Goal: Task Accomplishment & Management: Complete application form

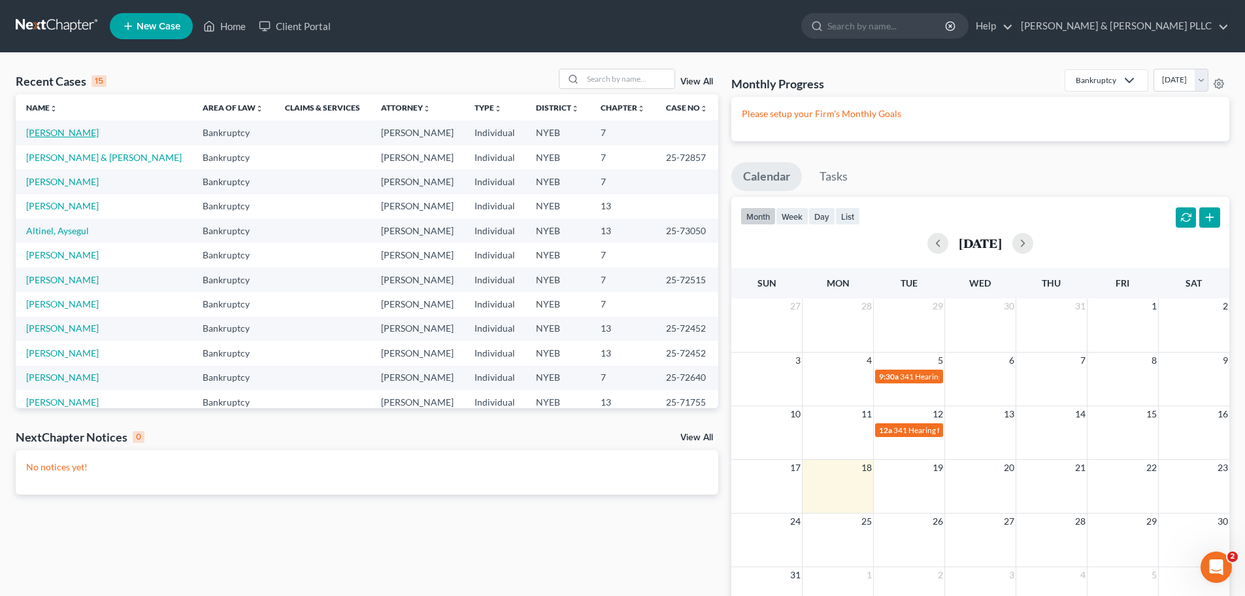
click at [77, 133] on link "[PERSON_NAME]" at bounding box center [62, 132] width 73 height 11
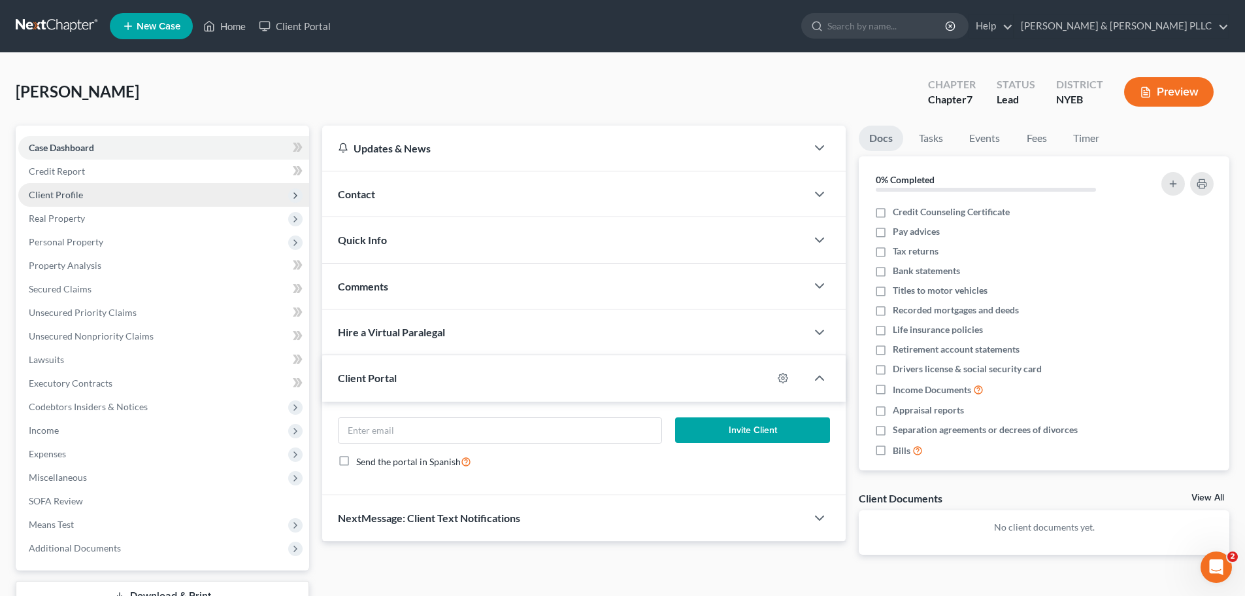
click at [67, 192] on span "Client Profile" at bounding box center [56, 194] width 54 height 11
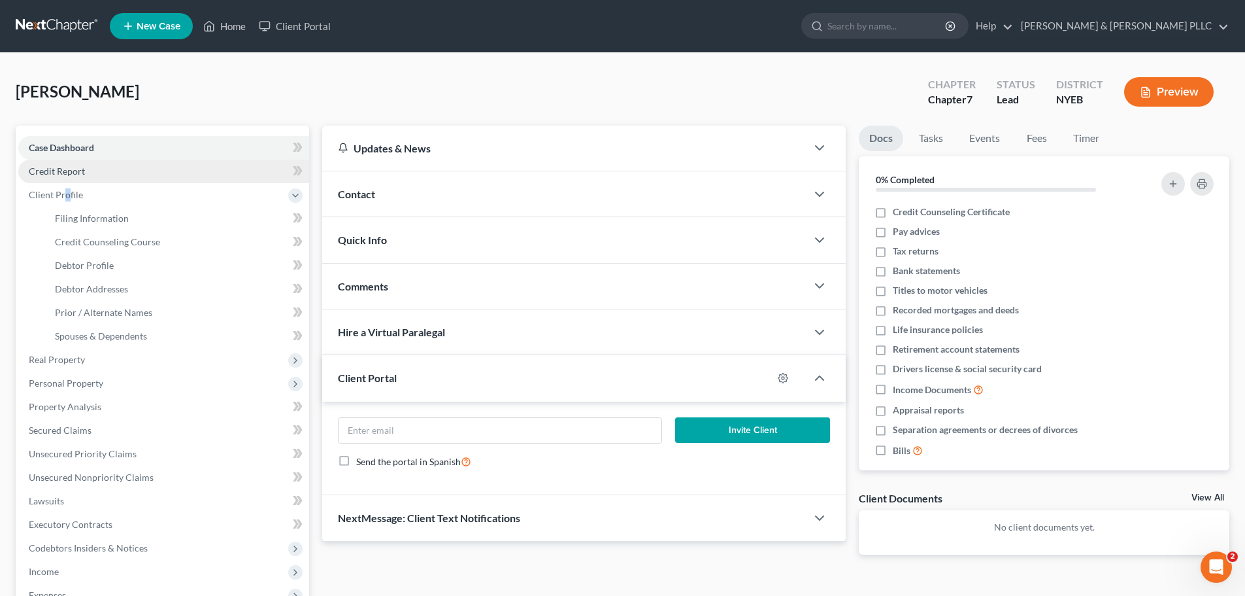
drag, startPoint x: 137, startPoint y: 163, endPoint x: 138, endPoint y: 173, distance: 9.9
click at [138, 163] on link "Credit Report" at bounding box center [163, 171] width 291 height 24
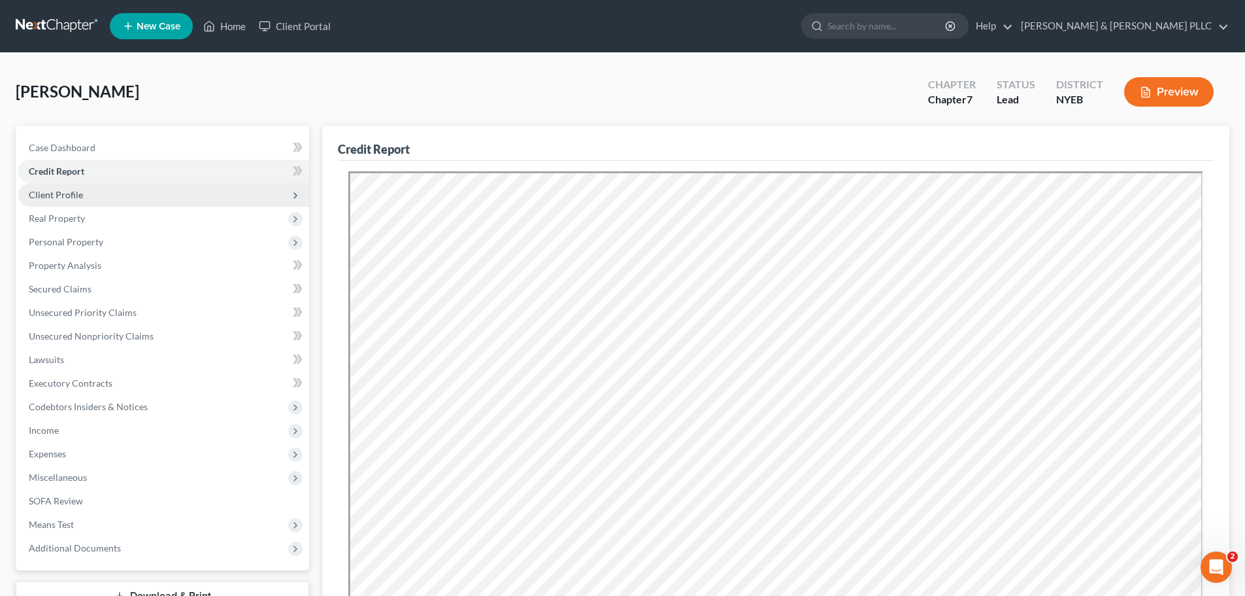
click at [158, 197] on span "Client Profile" at bounding box center [163, 195] width 291 height 24
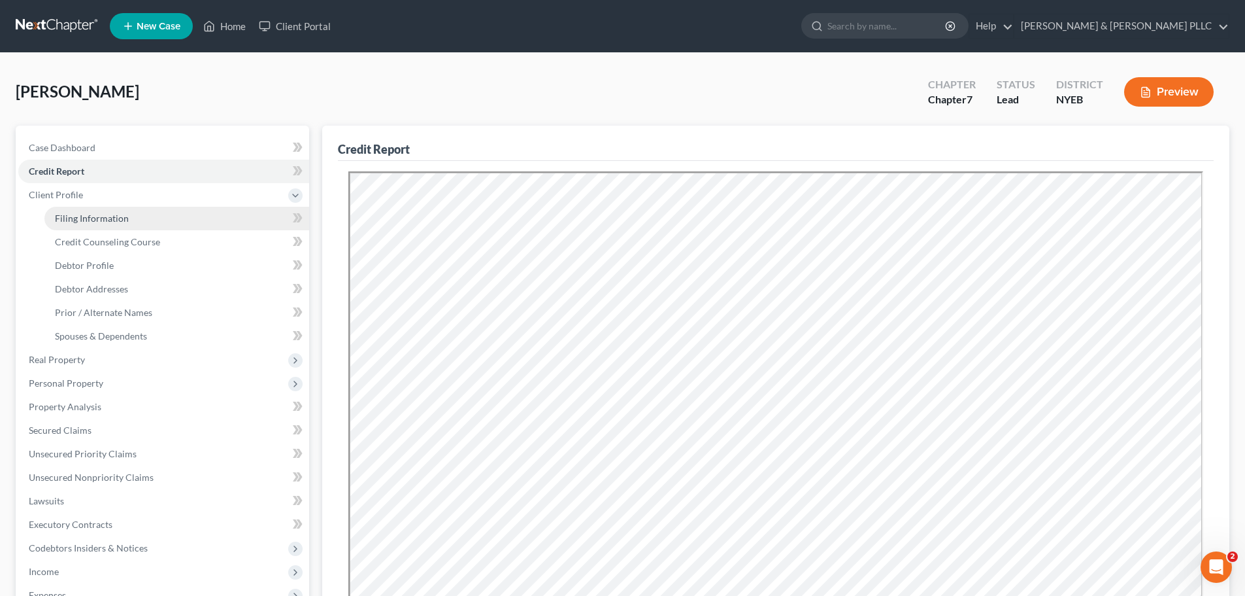
click at [166, 222] on link "Filing Information" at bounding box center [176, 219] width 265 height 24
select select "1"
select select "0"
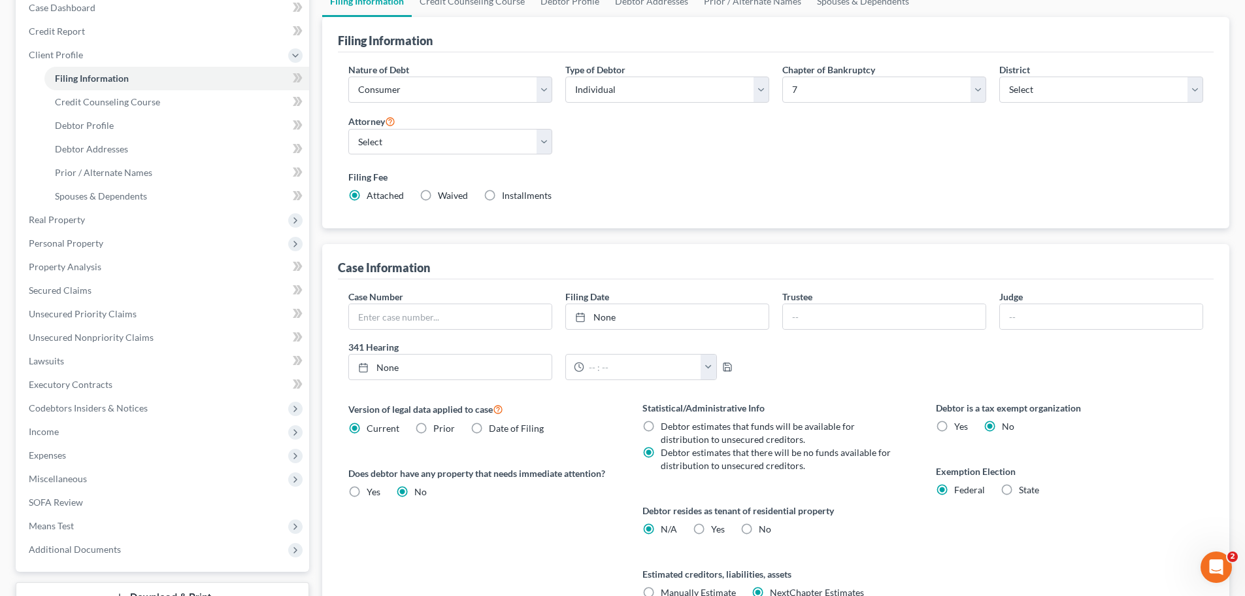
scroll to position [266, 0]
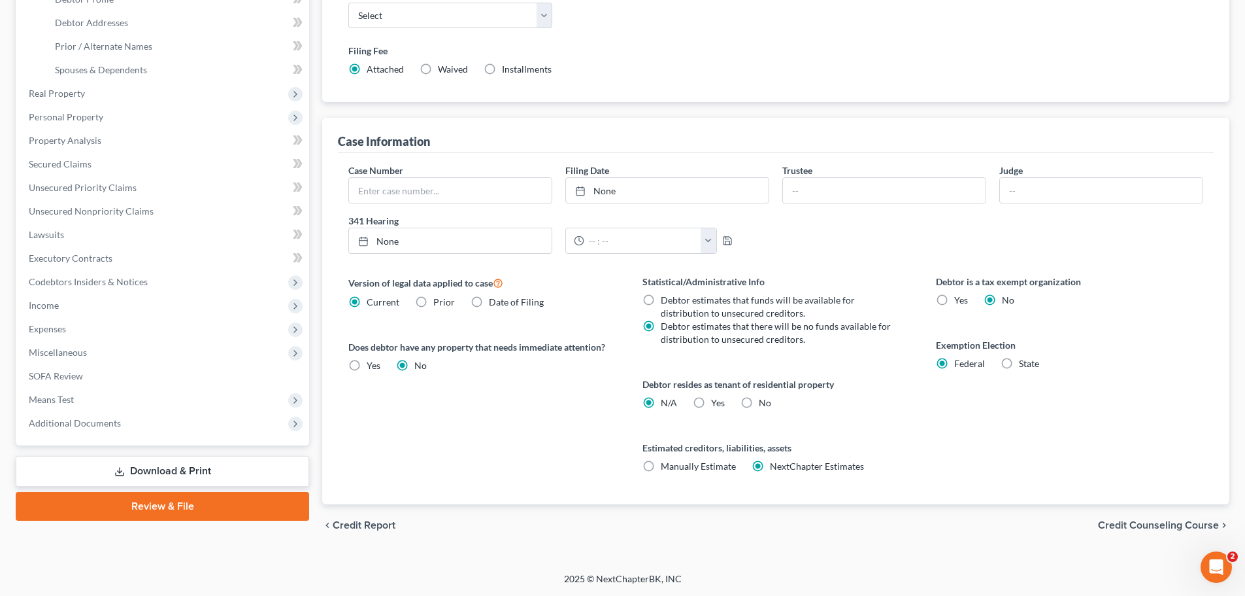
click at [1131, 515] on div "chevron_left Credit Report Credit Counseling Course chevron_right" at bounding box center [775, 525] width 907 height 42
click at [1131, 518] on div "chevron_left Credit Report Credit Counseling Course chevron_right" at bounding box center [775, 525] width 907 height 42
click at [1126, 524] on span "Credit Counseling Course" at bounding box center [1158, 525] width 121 height 10
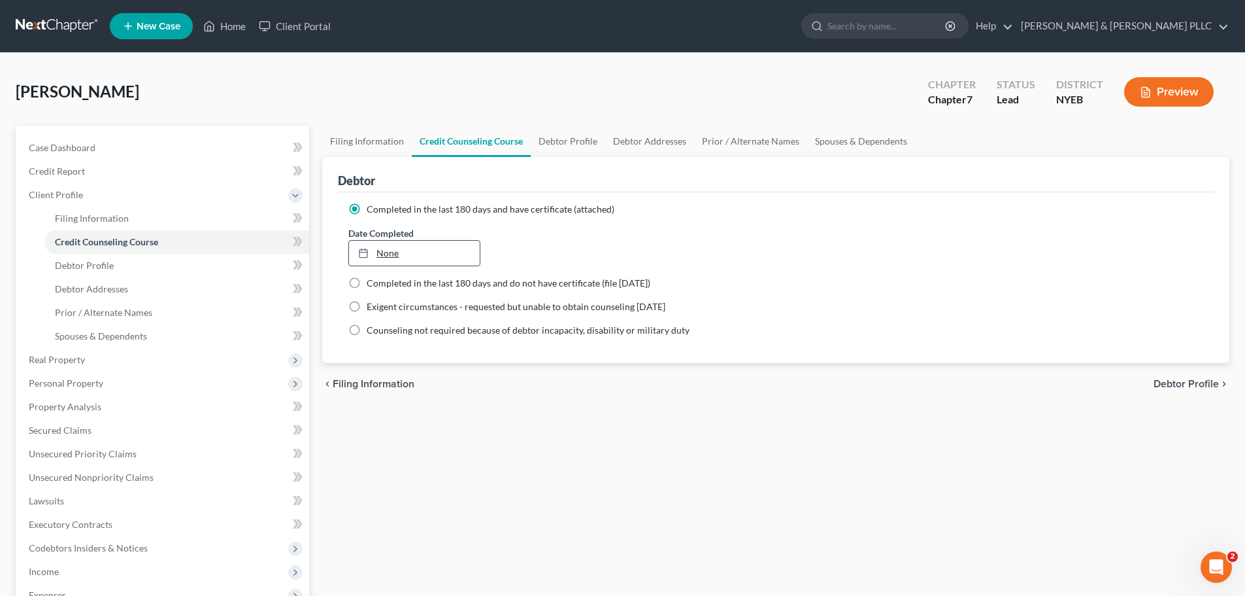
click at [388, 252] on link "None" at bounding box center [414, 253] width 130 height 25
type input "[DATE]"
click at [1215, 383] on span "Debtor Profile" at bounding box center [1186, 383] width 65 height 10
select select "0"
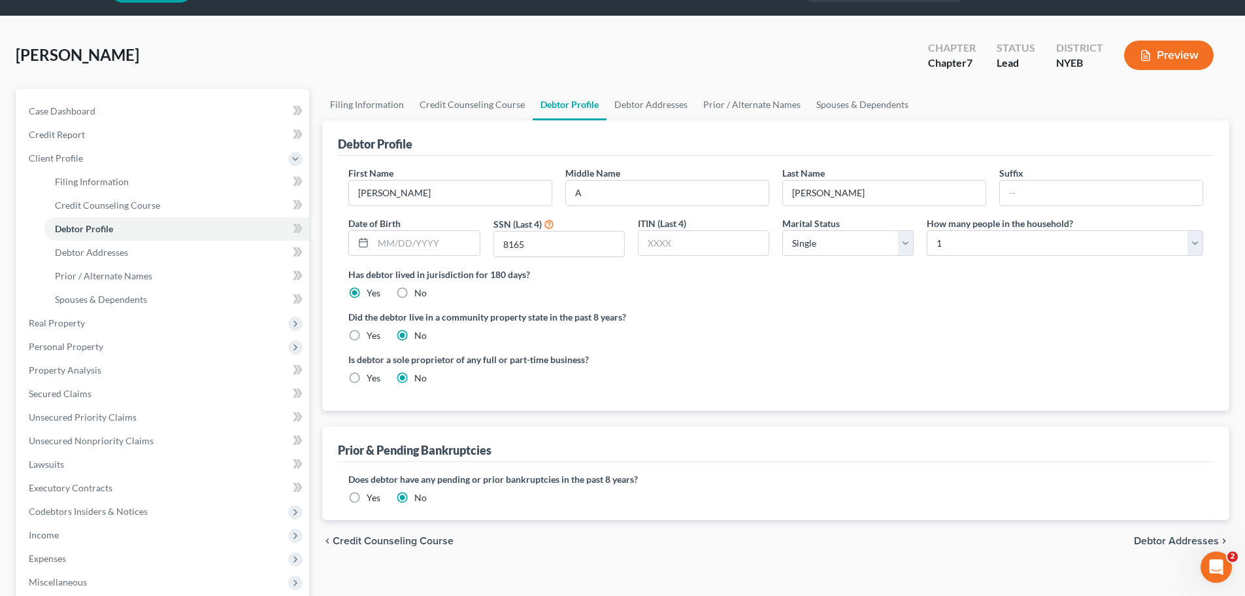
scroll to position [65, 0]
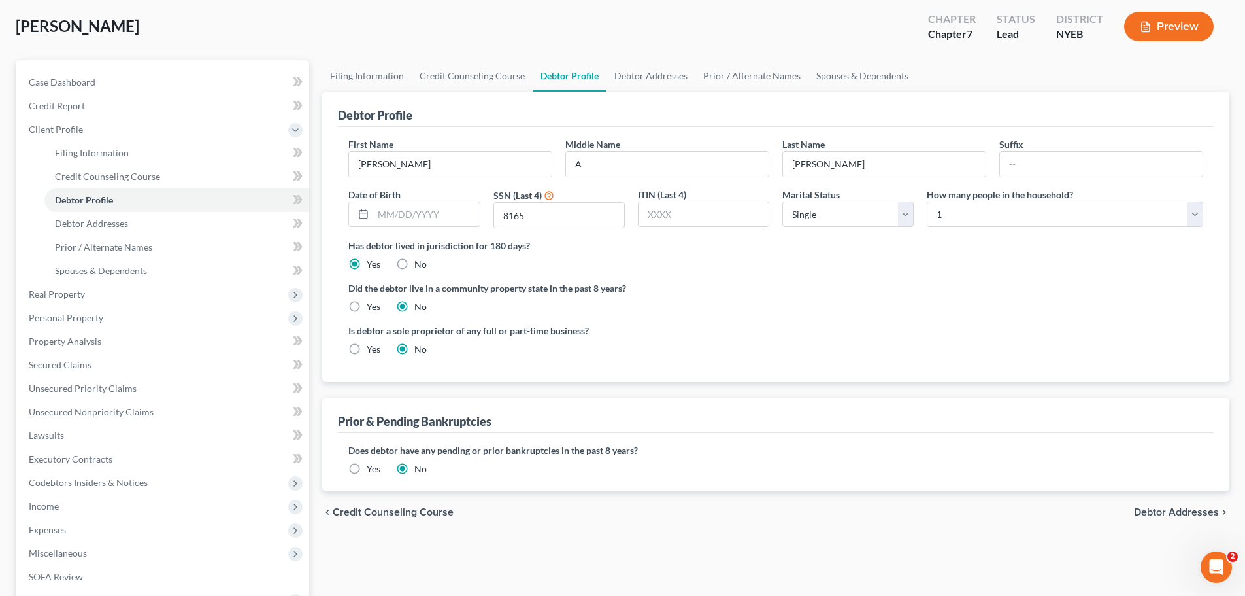
click at [1180, 512] on span "Debtor Addresses" at bounding box center [1176, 512] width 85 height 10
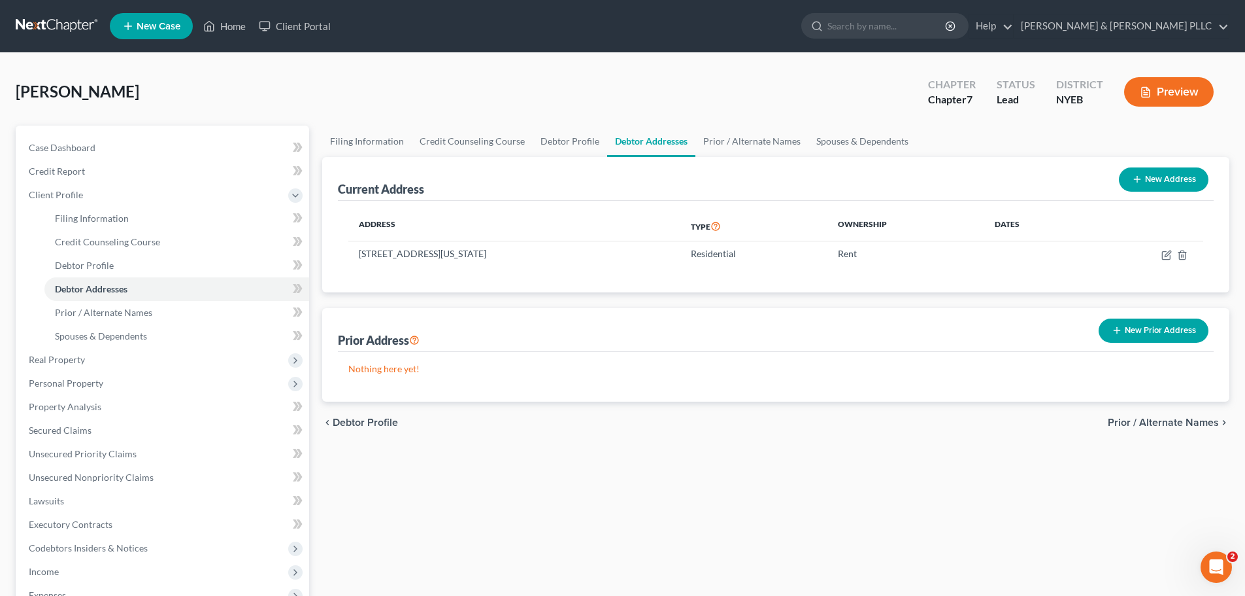
click at [1176, 429] on div "chevron_left Debtor Profile Prior / Alternate Names chevron_right" at bounding box center [775, 422] width 907 height 42
click at [1164, 425] on span "Prior / Alternate Names" at bounding box center [1163, 422] width 111 height 10
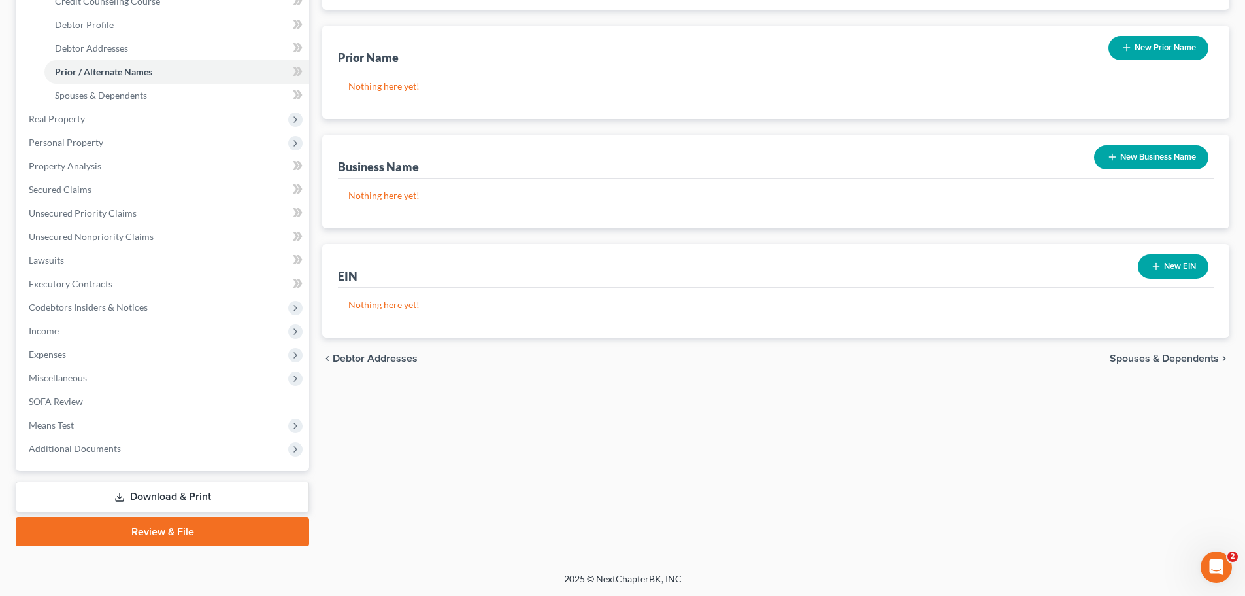
click at [1177, 355] on span "Spouses & Dependents" at bounding box center [1164, 358] width 109 height 10
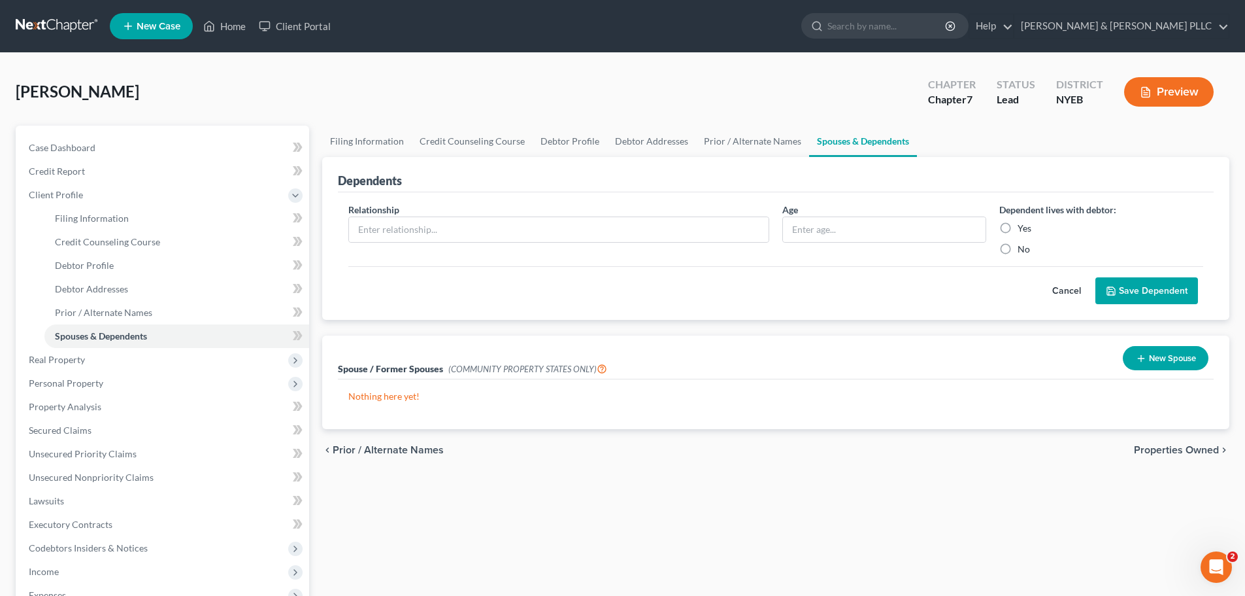
click at [1189, 448] on span "Properties Owned" at bounding box center [1176, 450] width 85 height 10
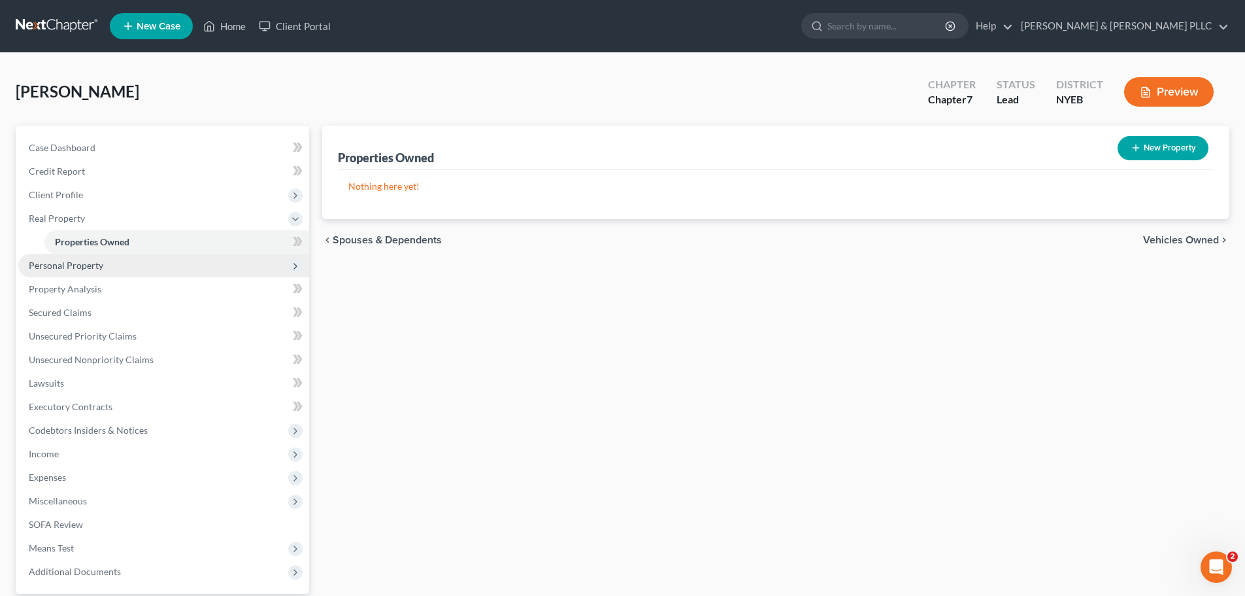
click at [106, 262] on span "Personal Property" at bounding box center [163, 266] width 291 height 24
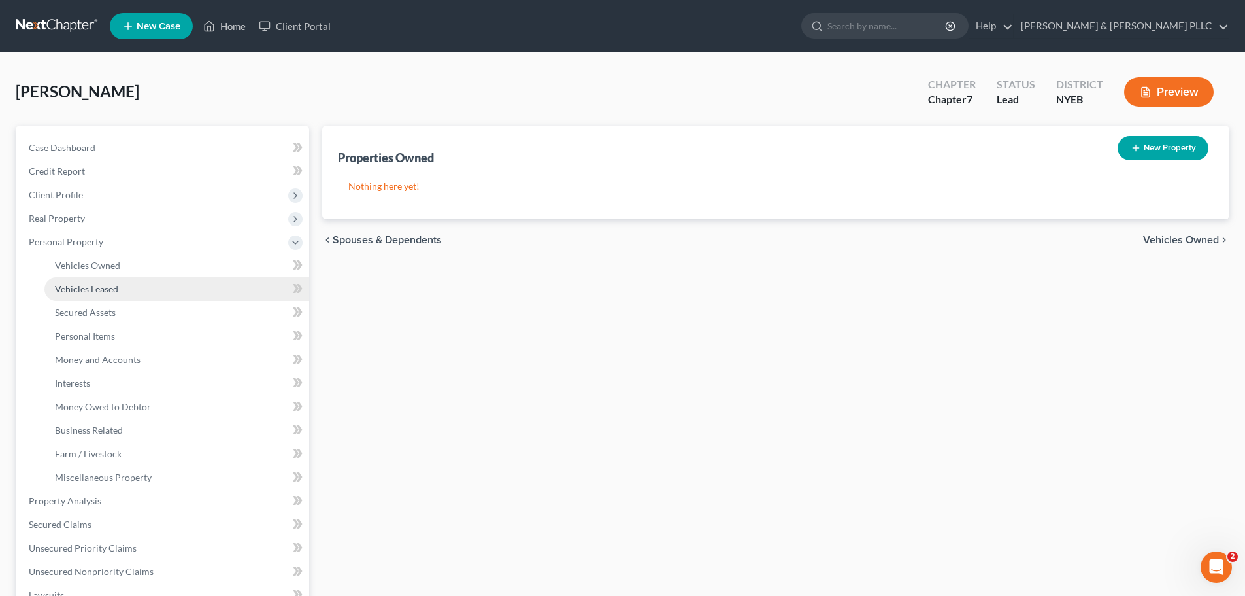
click at [107, 290] on span "Vehicles Leased" at bounding box center [86, 288] width 63 height 11
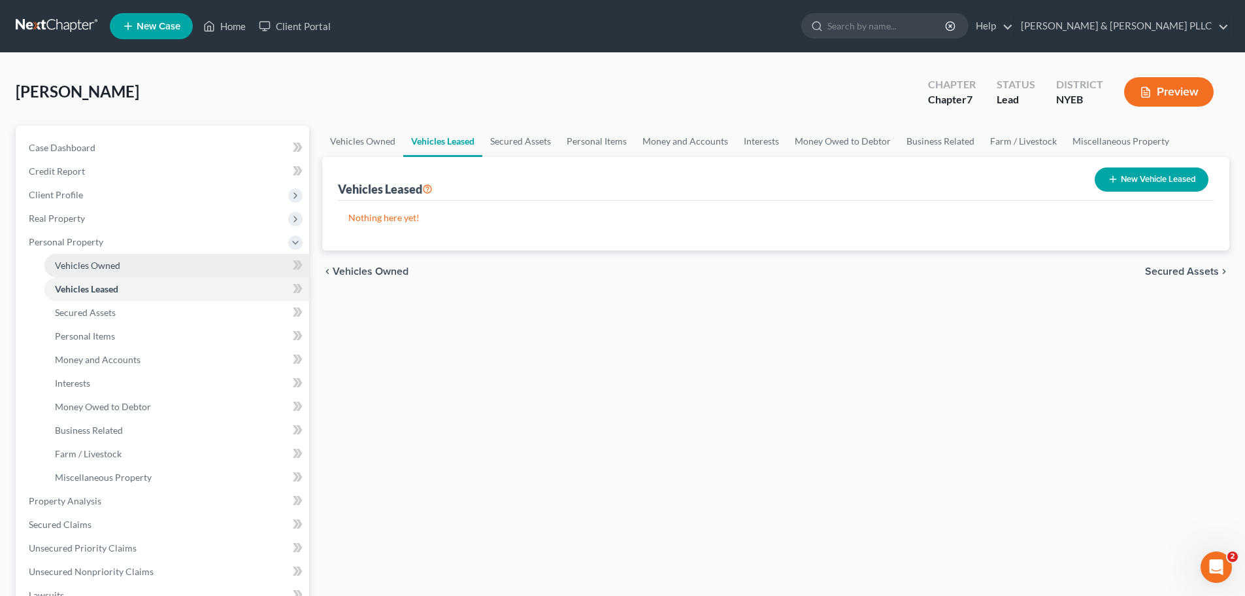
click at [115, 272] on link "Vehicles Owned" at bounding box center [176, 266] width 265 height 24
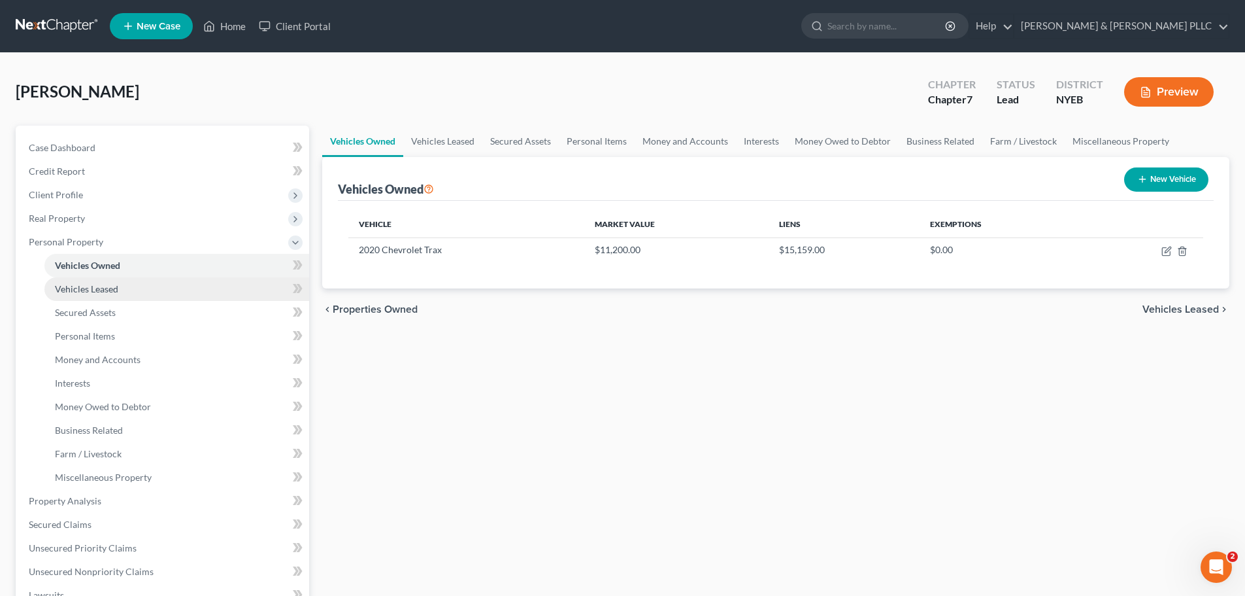
click at [123, 287] on link "Vehicles Leased" at bounding box center [176, 289] width 265 height 24
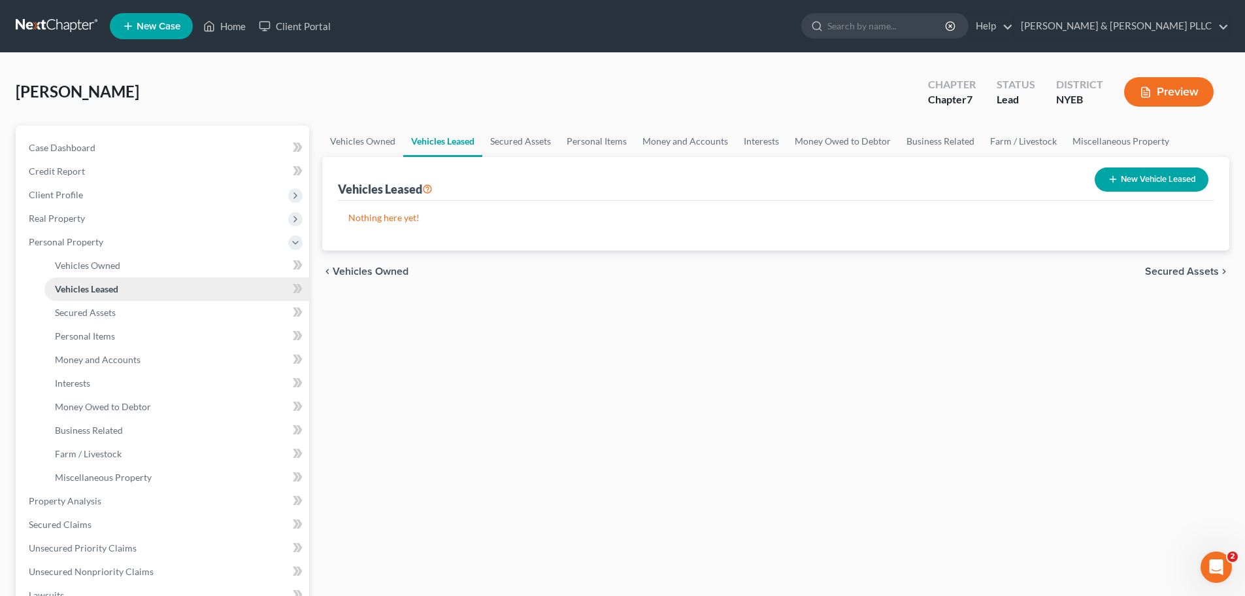
click at [171, 294] on link "Vehicles Leased" at bounding box center [176, 289] width 265 height 24
click at [154, 321] on link "Secured Assets" at bounding box center [176, 313] width 265 height 24
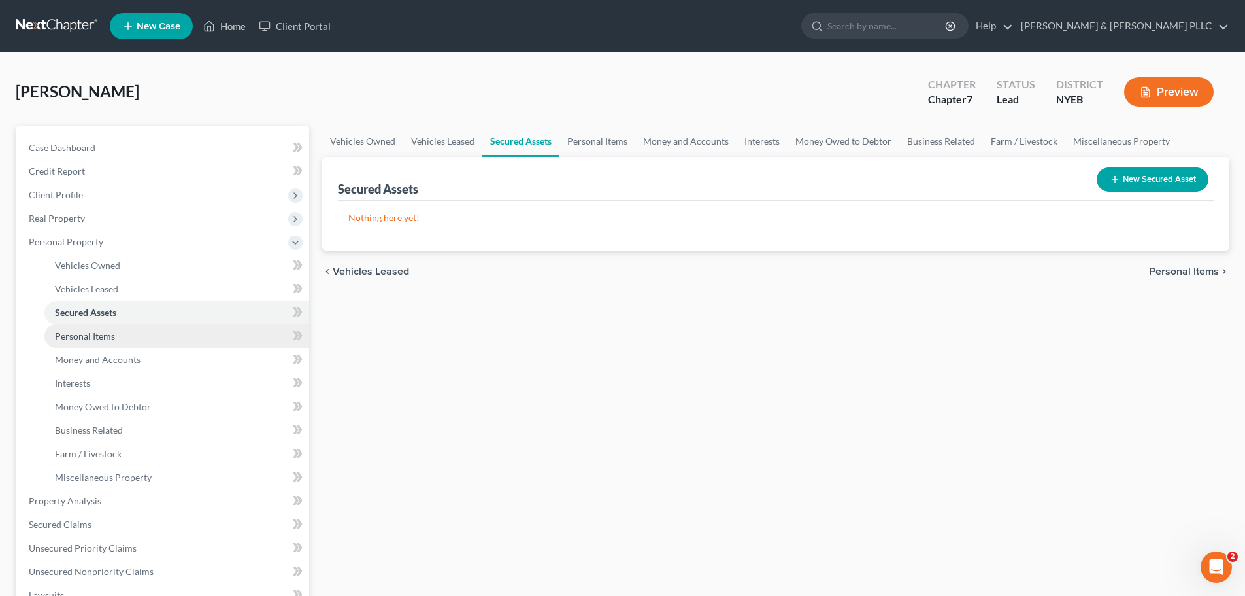
click at [146, 341] on link "Personal Items" at bounding box center [176, 336] width 265 height 24
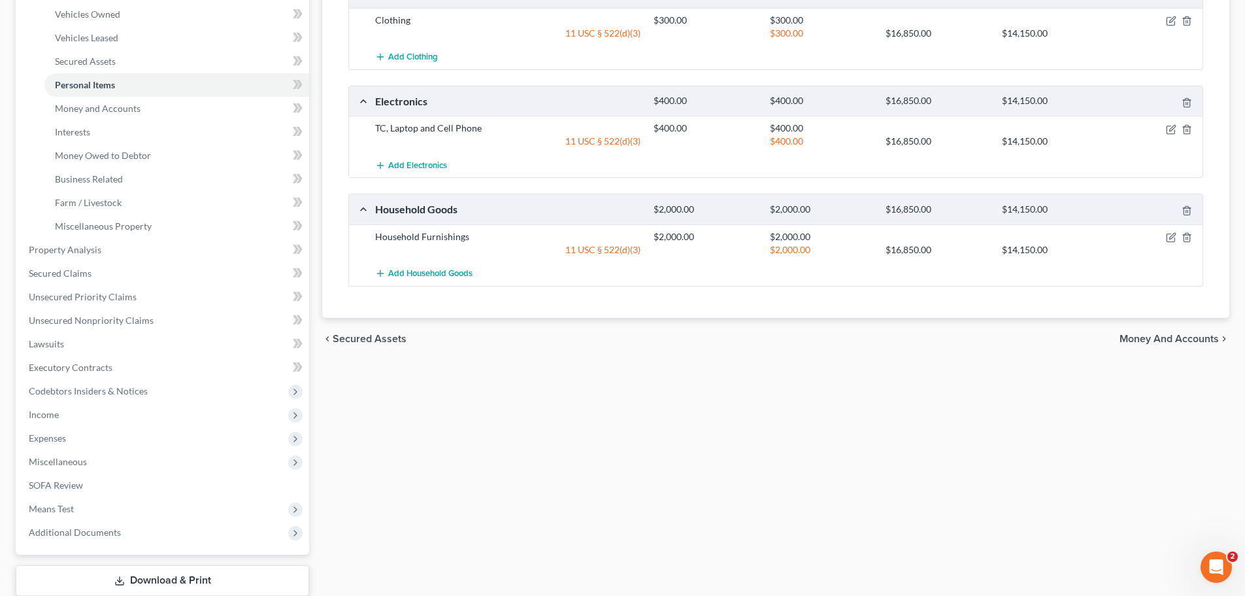
scroll to position [131, 0]
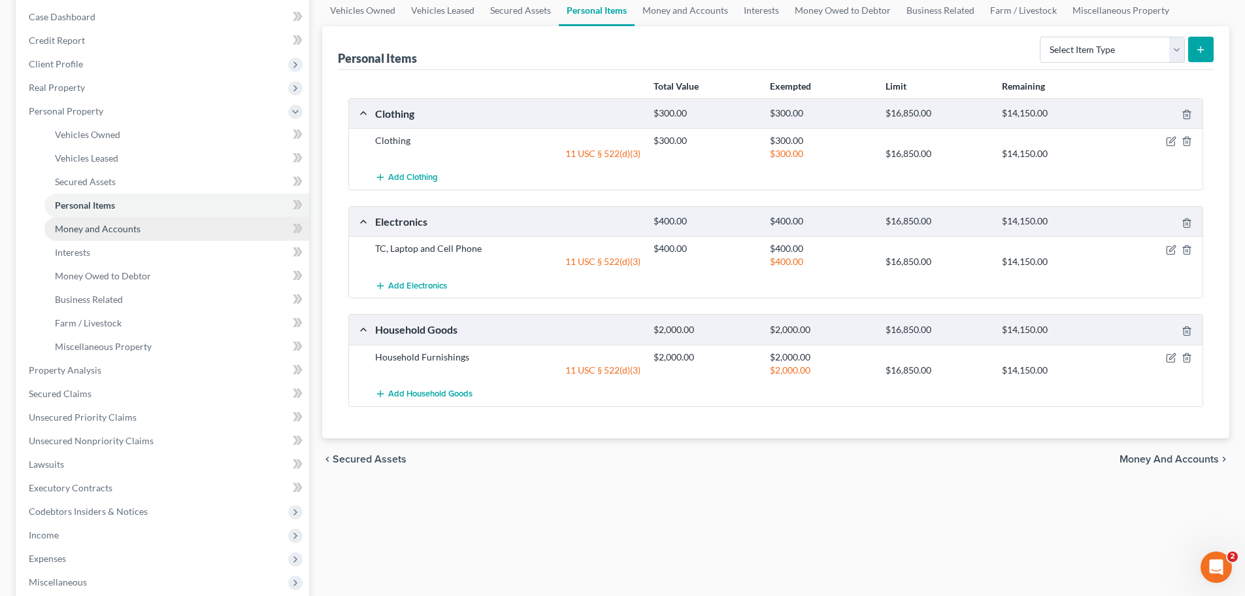
click at [169, 226] on link "Money and Accounts" at bounding box center [176, 229] width 265 height 24
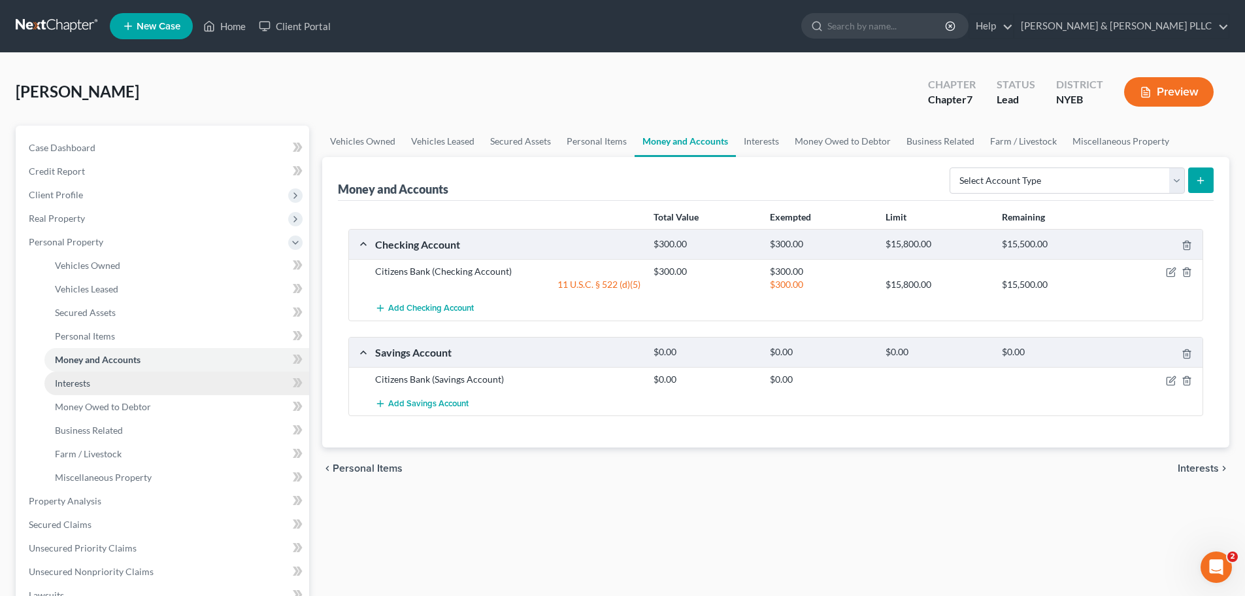
click at [93, 386] on link "Interests" at bounding box center [176, 383] width 265 height 24
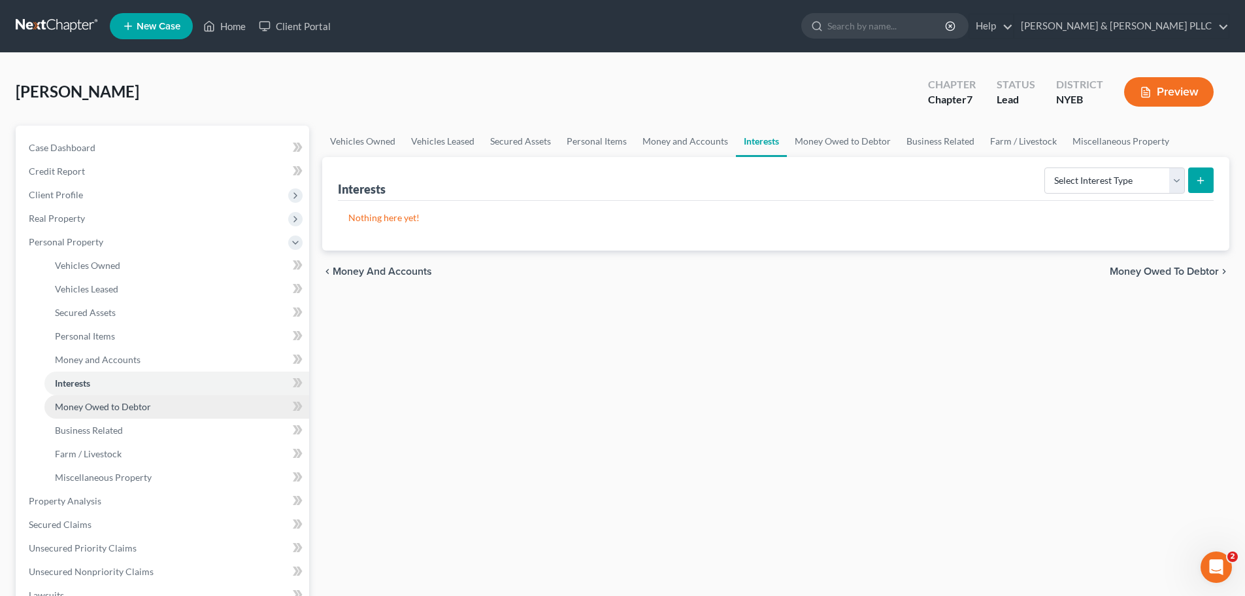
click at [124, 410] on span "Money Owed to Debtor" at bounding box center [103, 406] width 96 height 11
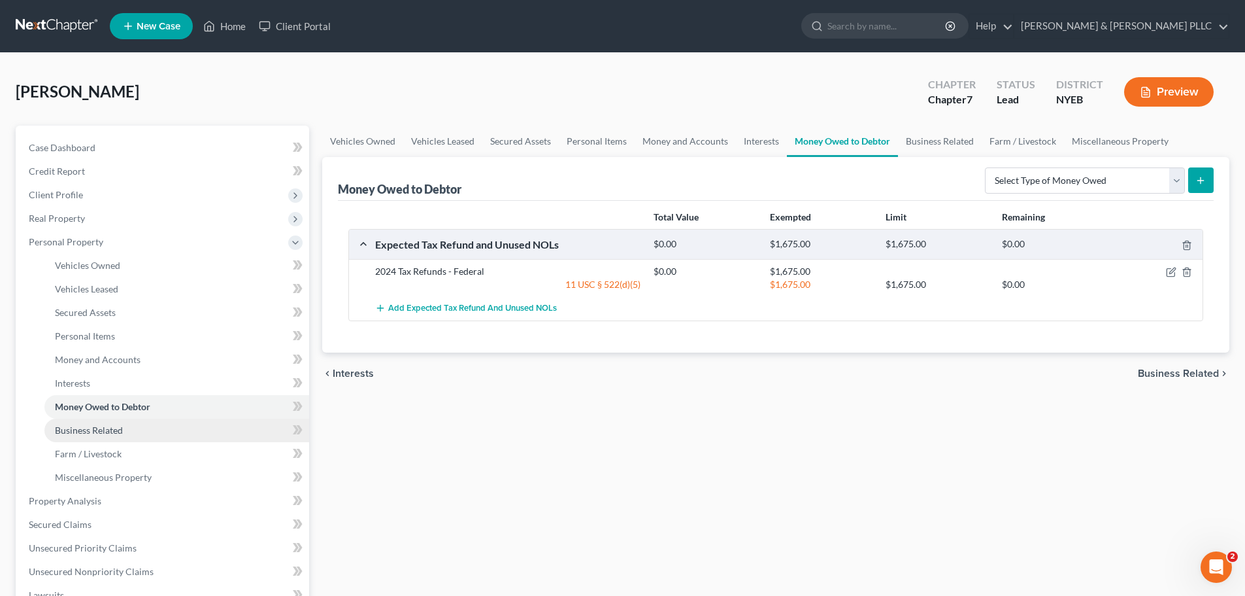
click at [205, 431] on link "Business Related" at bounding box center [176, 430] width 265 height 24
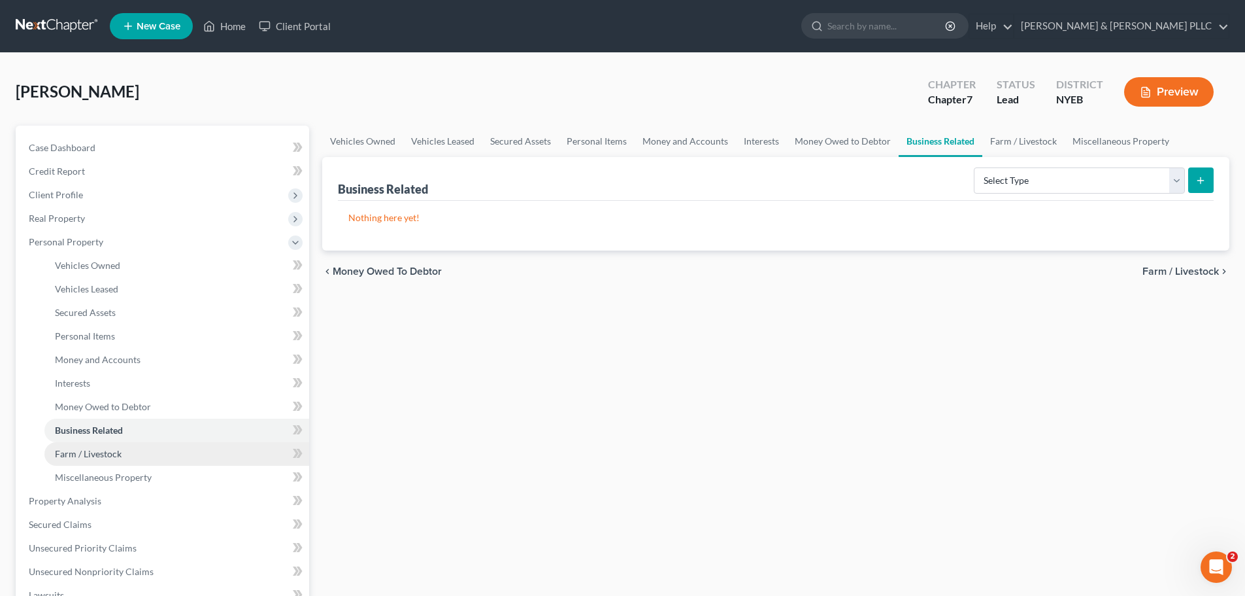
click at [199, 450] on link "Farm / Livestock" at bounding box center [176, 454] width 265 height 24
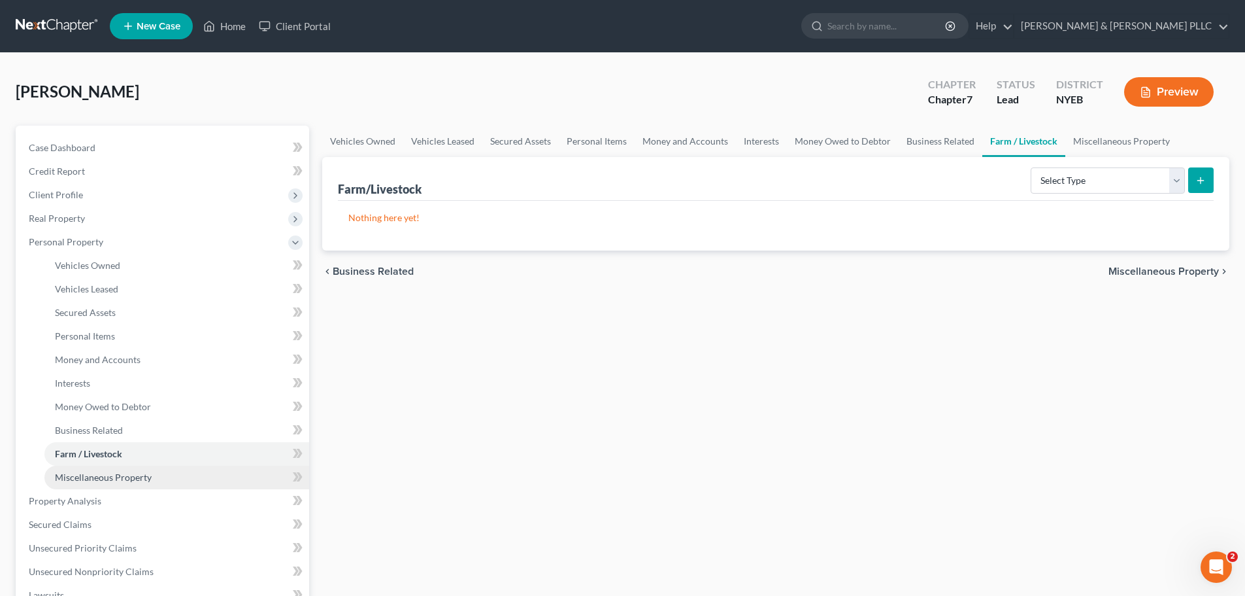
click at [195, 471] on link "Miscellaneous Property" at bounding box center [176, 477] width 265 height 24
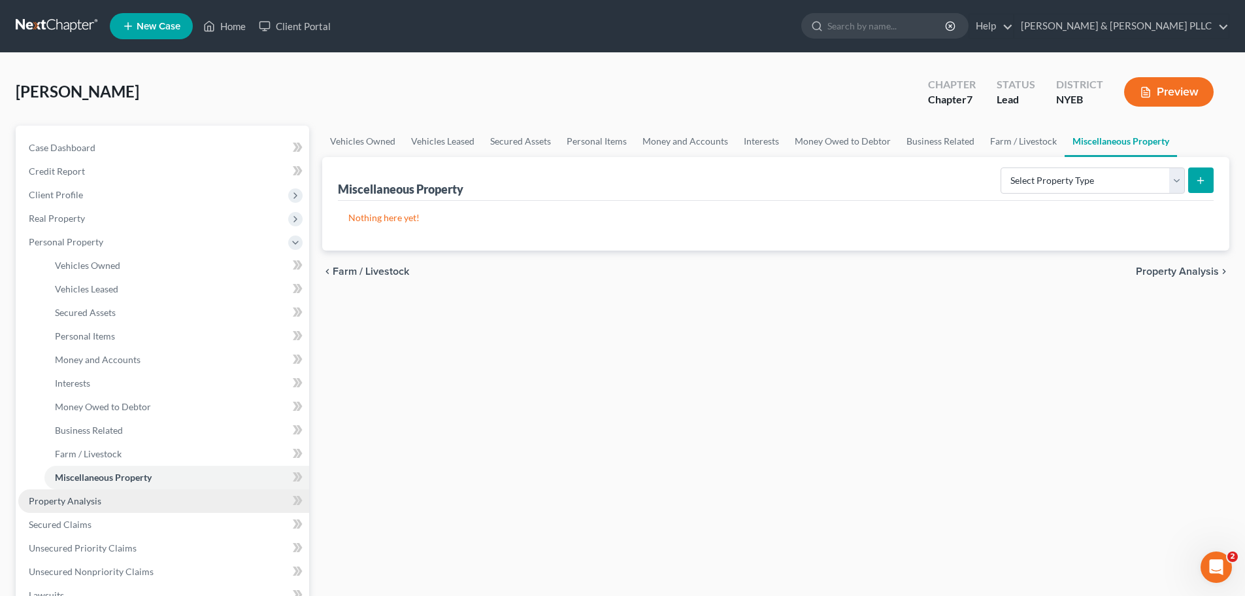
click at [190, 490] on link "Property Analysis" at bounding box center [163, 501] width 291 height 24
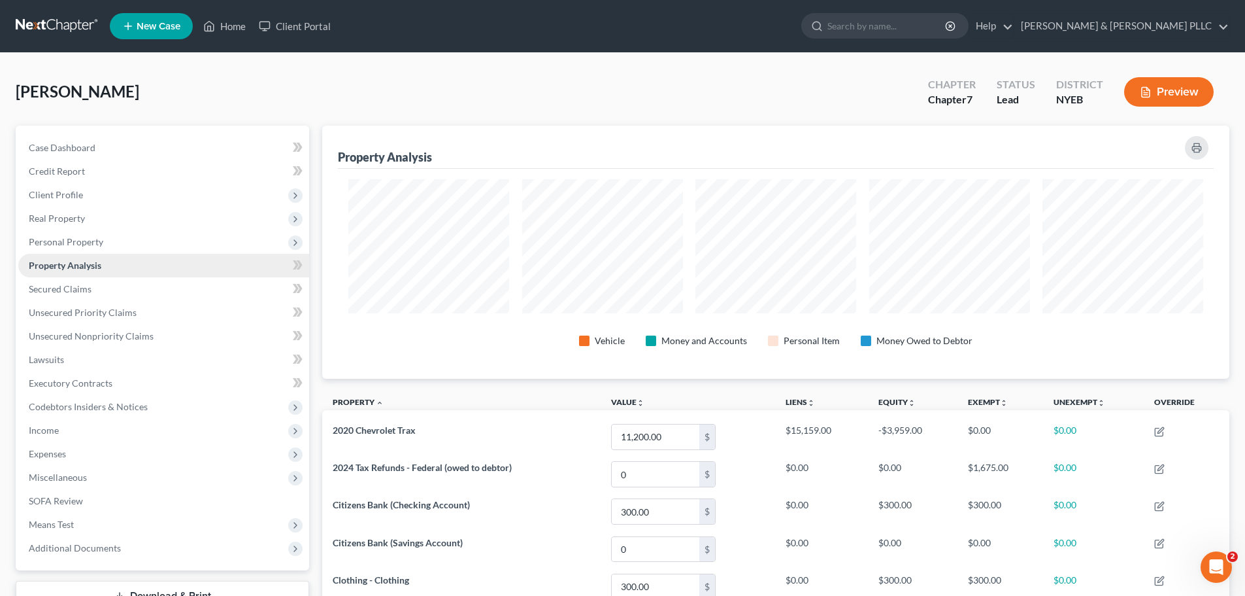
scroll to position [253, 907]
click at [92, 292] on link "Secured Claims" at bounding box center [163, 289] width 291 height 24
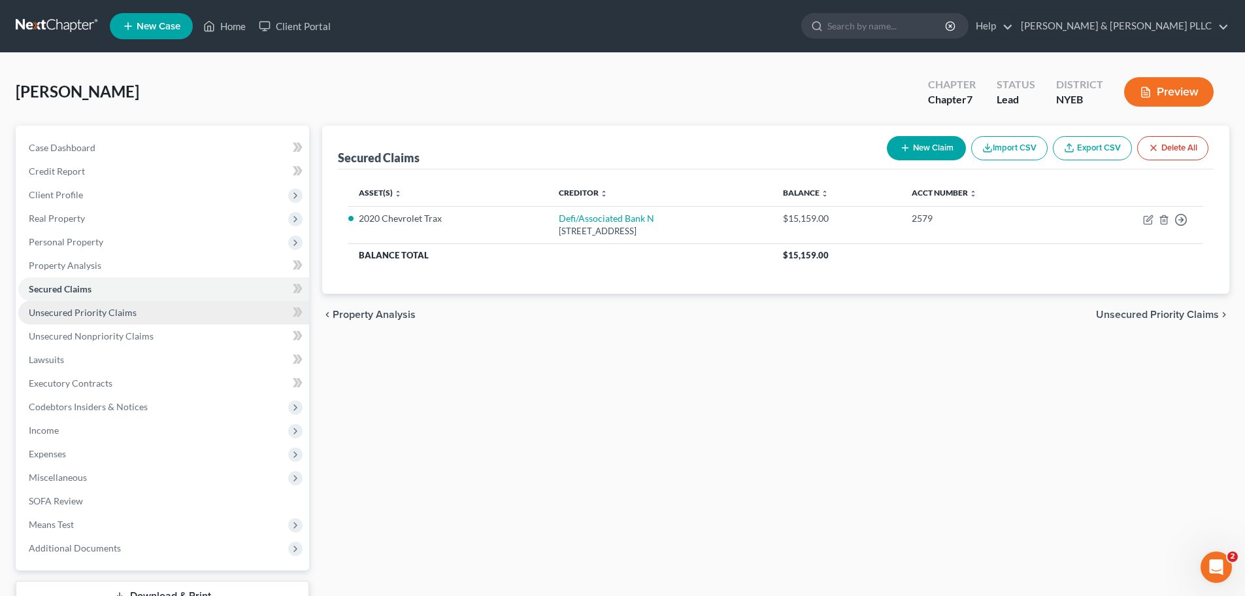
click at [92, 310] on span "Unsecured Priority Claims" at bounding box center [83, 312] width 108 height 11
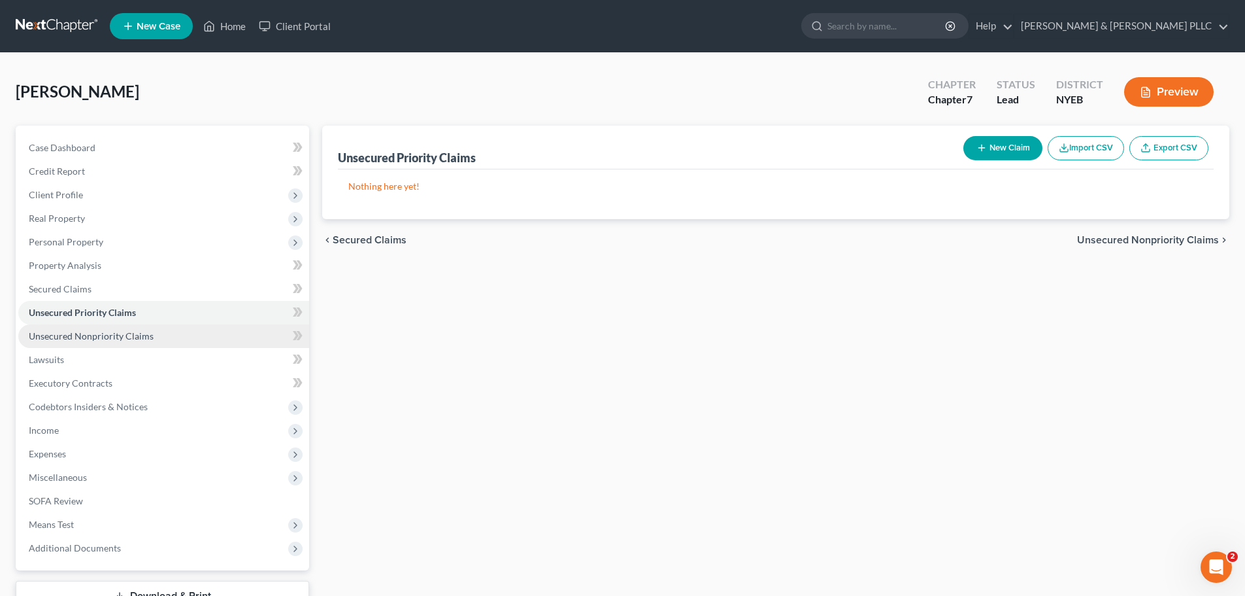
click at [96, 331] on span "Unsecured Nonpriority Claims" at bounding box center [91, 335] width 125 height 11
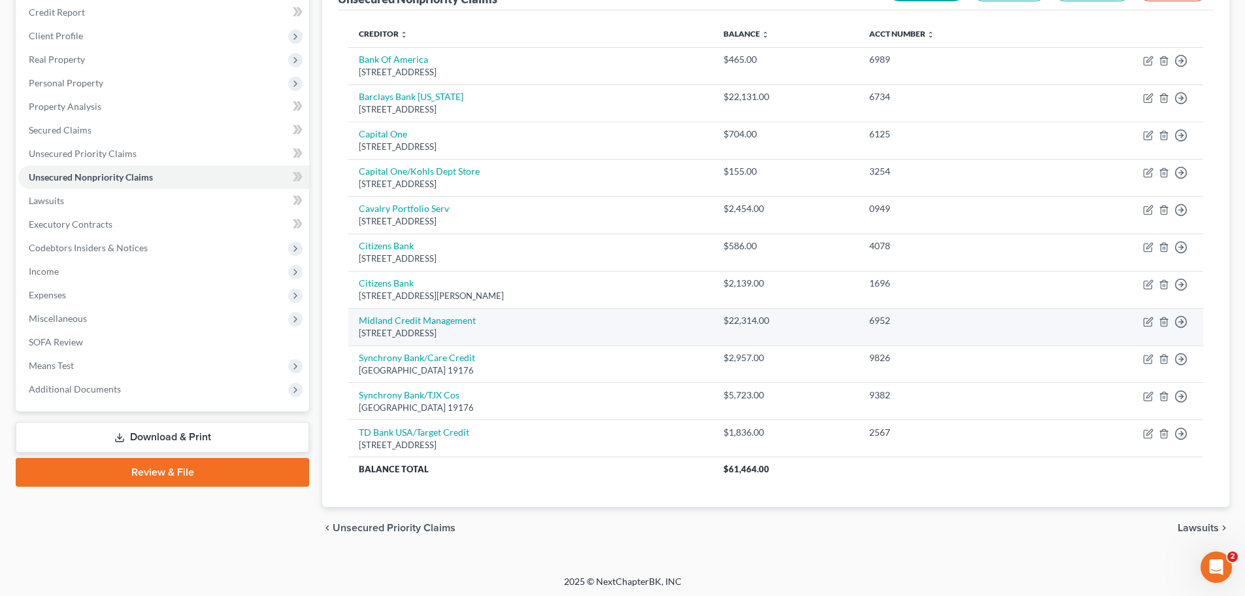
scroll to position [161, 0]
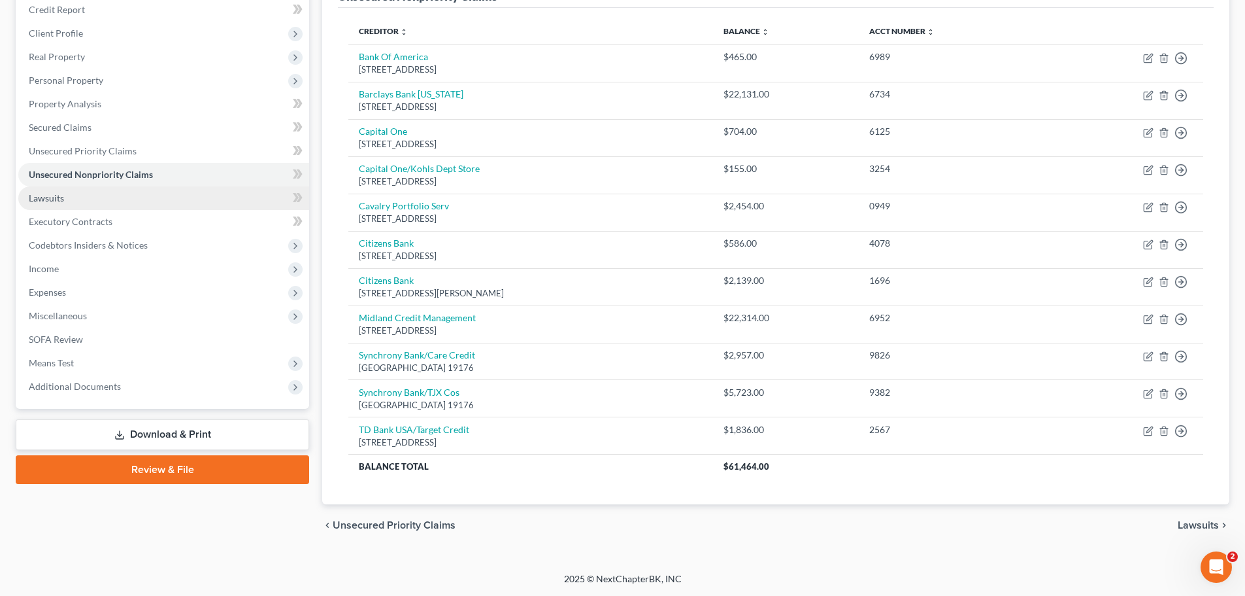
click at [109, 201] on link "Lawsuits" at bounding box center [163, 198] width 291 height 24
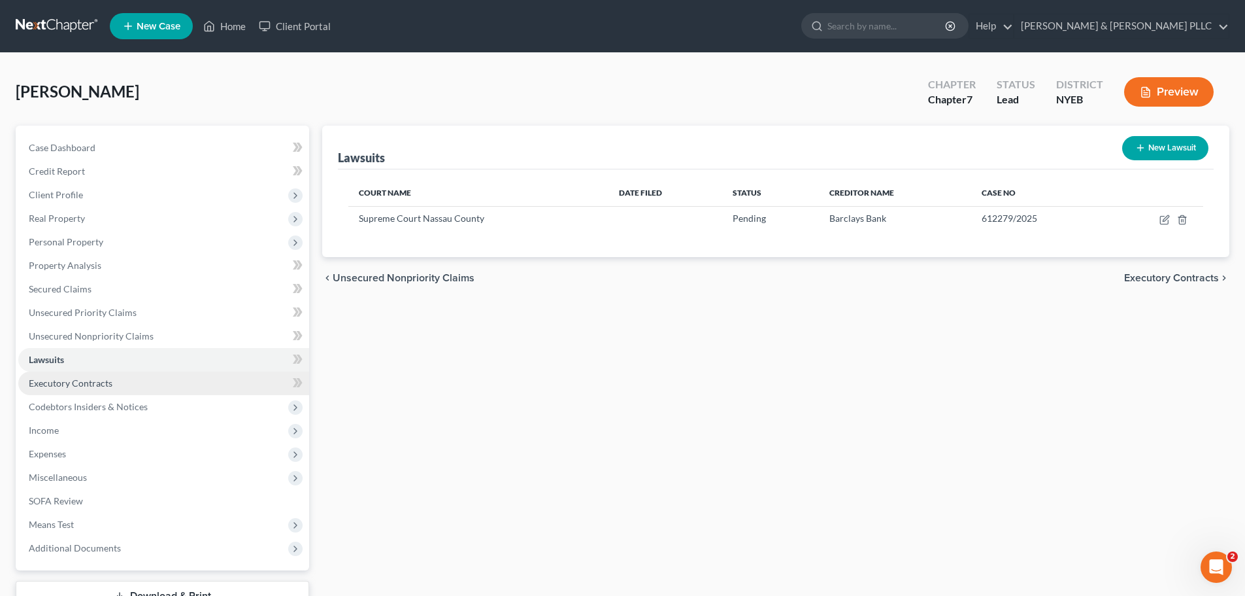
click at [120, 378] on link "Executory Contracts" at bounding box center [163, 383] width 291 height 24
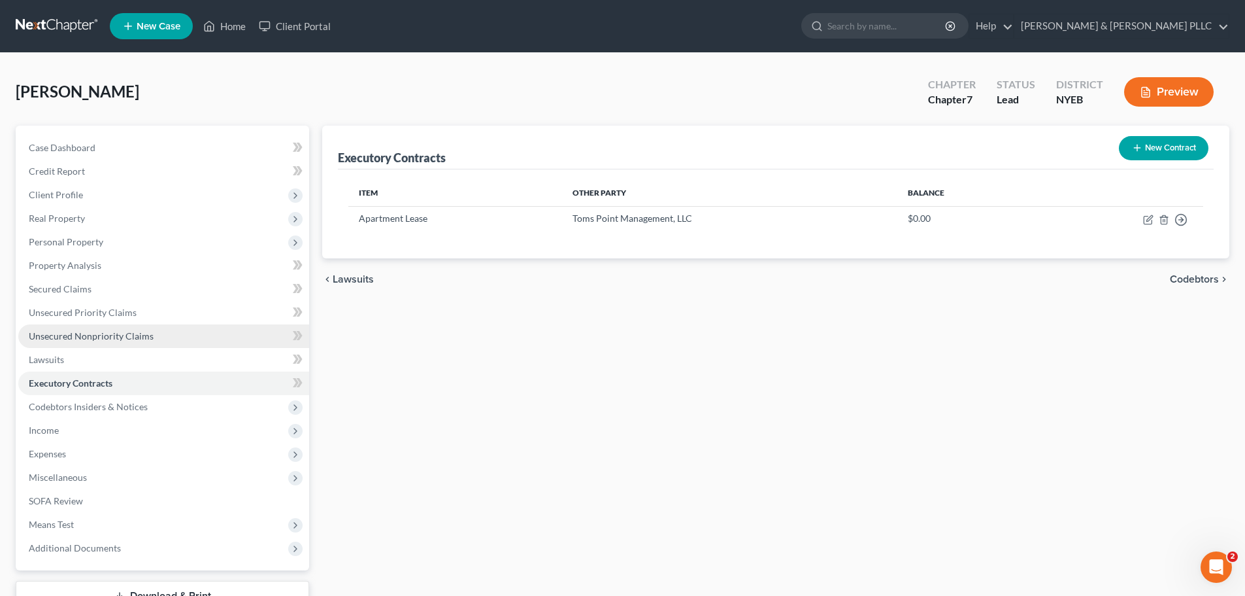
click at [150, 342] on link "Unsecured Nonpriority Claims" at bounding box center [163, 336] width 291 height 24
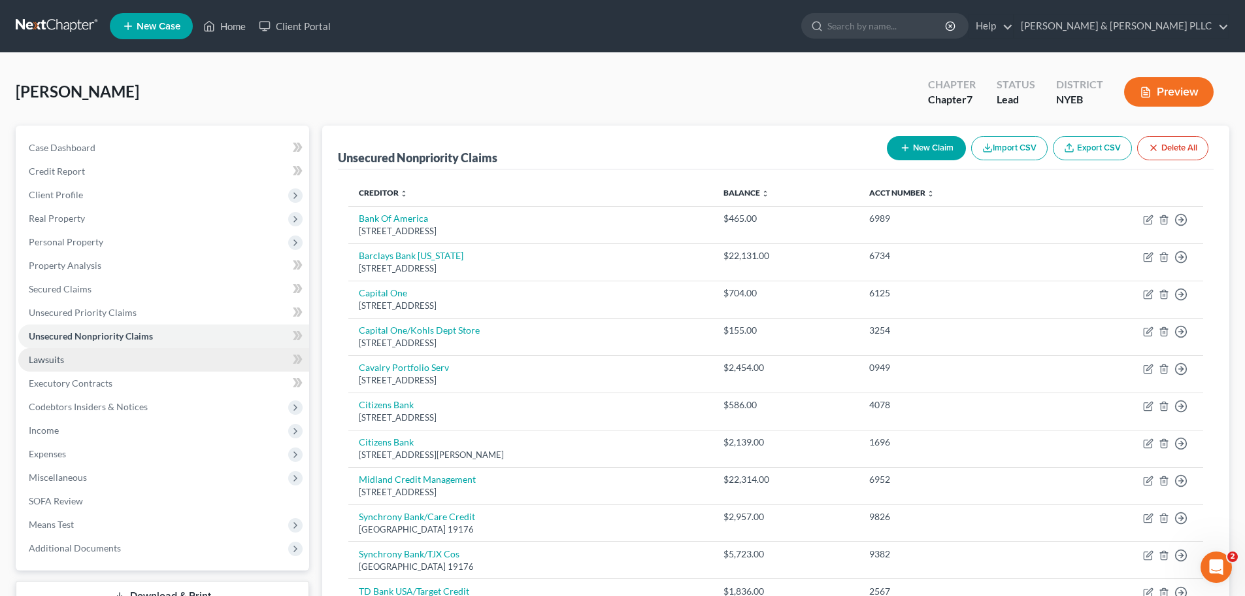
click at [140, 365] on link "Lawsuits" at bounding box center [163, 360] width 291 height 24
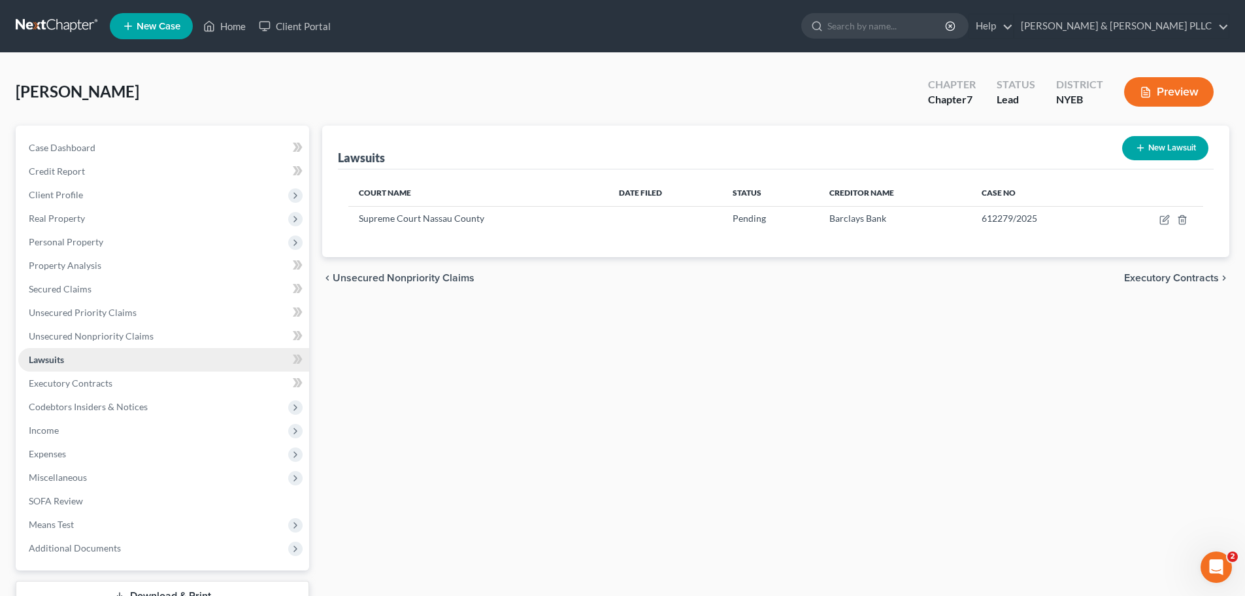
click at [270, 363] on link "Lawsuits" at bounding box center [163, 360] width 291 height 24
click at [267, 363] on link "Lawsuits" at bounding box center [163, 360] width 291 height 24
drag, startPoint x: 250, startPoint y: 396, endPoint x: 252, endPoint y: 387, distance: 9.4
click at [251, 388] on ul "Case Dashboard Payments Invoices Payments Payments Credit Report Client Profile" at bounding box center [163, 348] width 291 height 424
click at [252, 386] on link "Executory Contracts" at bounding box center [163, 383] width 291 height 24
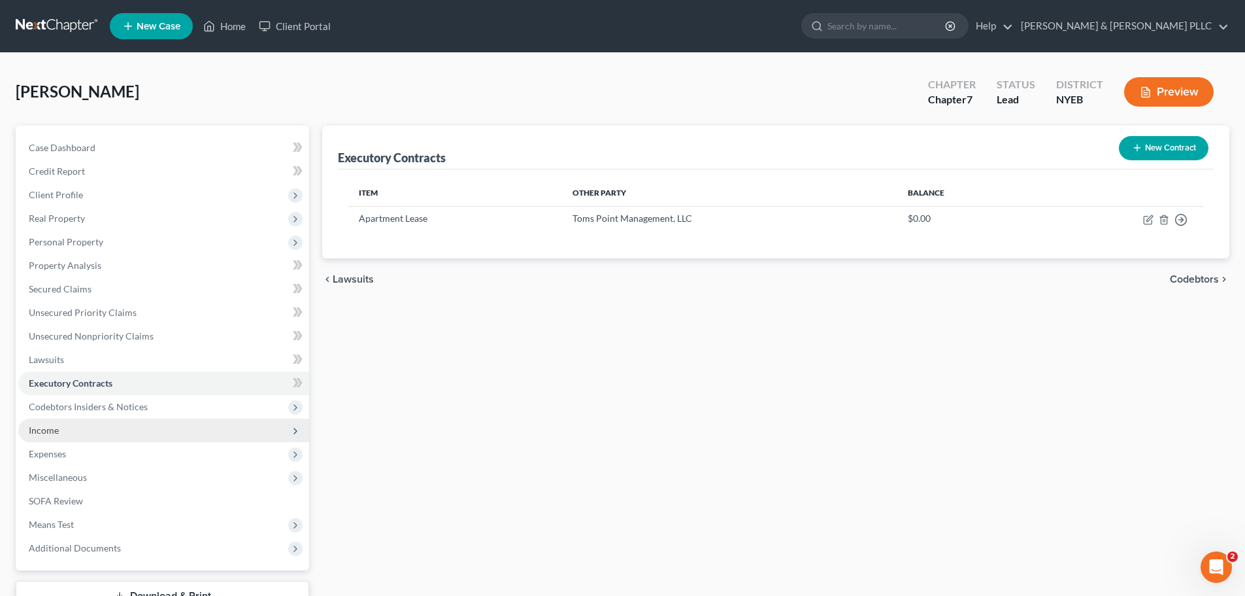
click at [133, 436] on span "Income" at bounding box center [163, 430] width 291 height 24
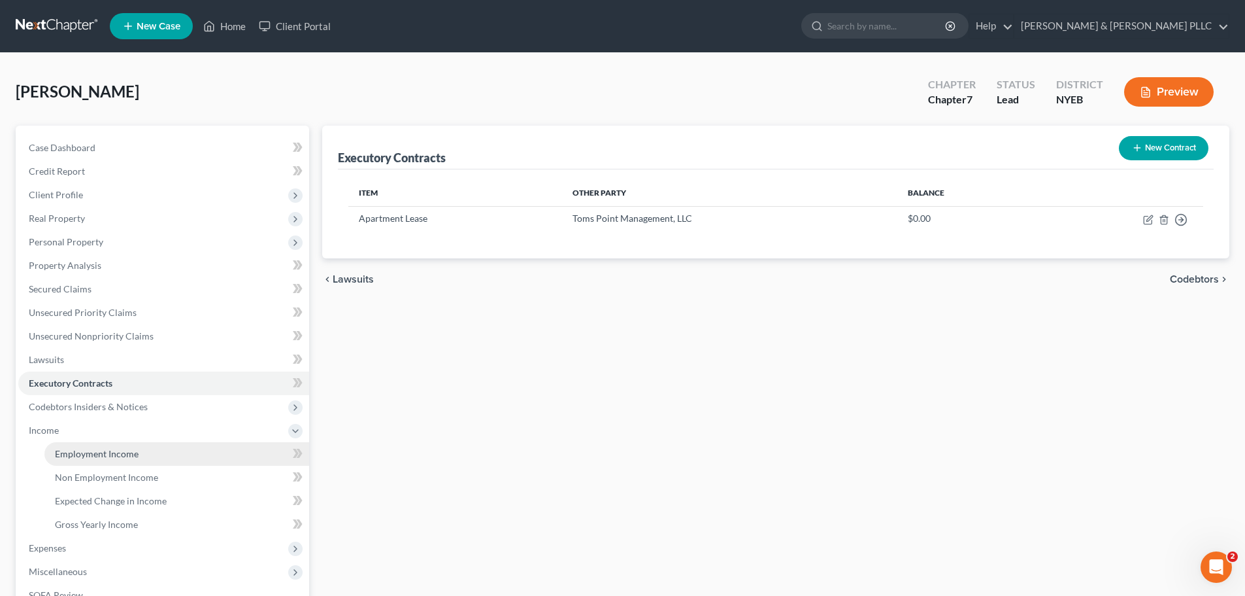
click at [140, 458] on link "Employment Income" at bounding box center [176, 454] width 265 height 24
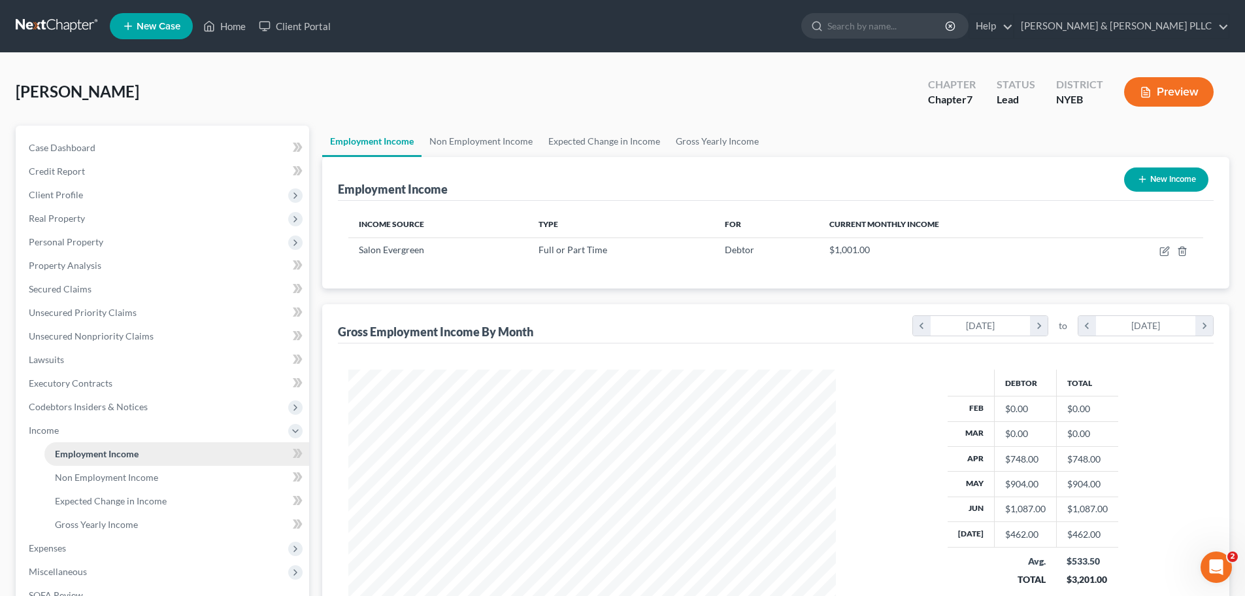
scroll to position [244, 514]
click at [149, 480] on span "Non Employment Income" at bounding box center [106, 476] width 103 height 11
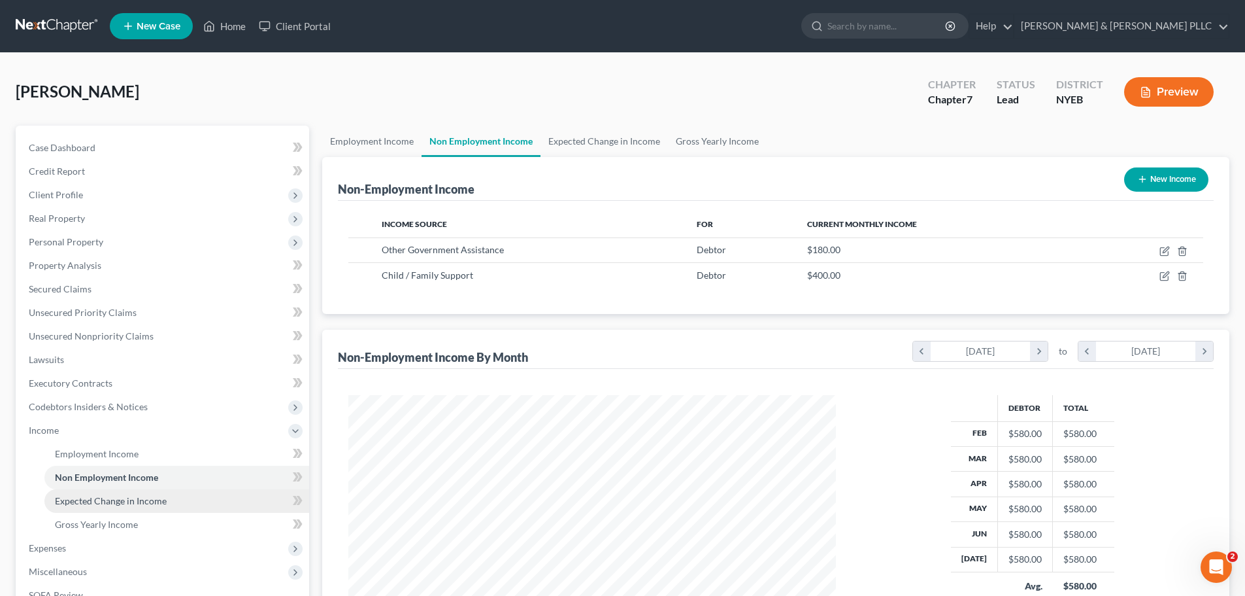
scroll to position [244, 514]
click at [151, 500] on span "Expected Change in Income" at bounding box center [111, 500] width 112 height 11
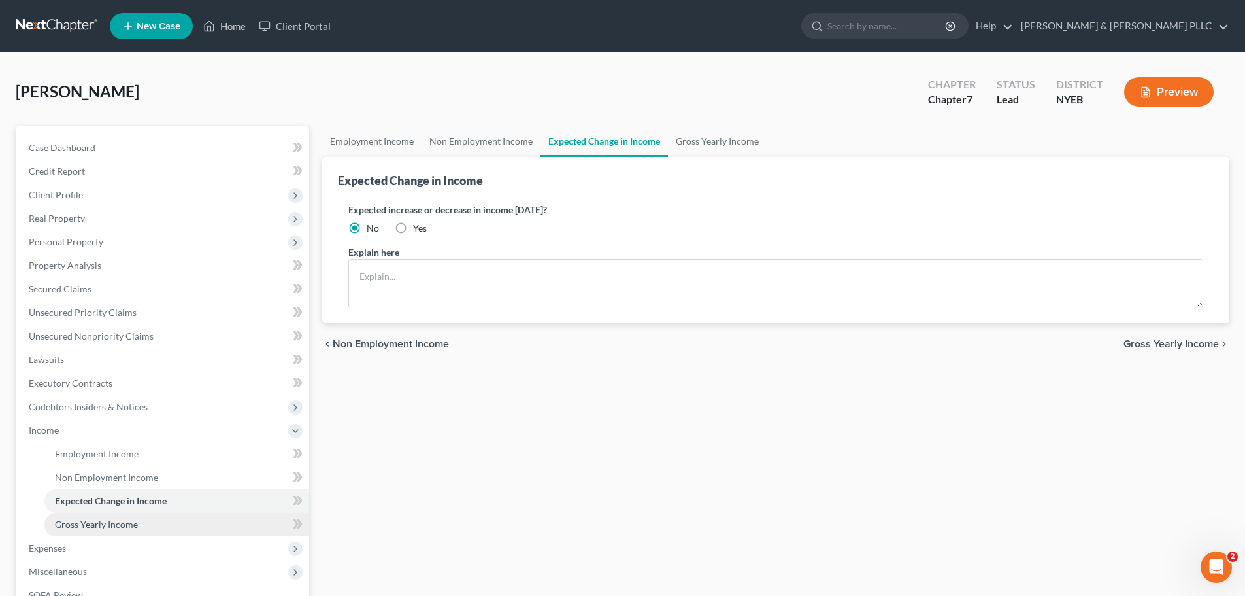
click at [147, 519] on link "Gross Yearly Income" at bounding box center [176, 524] width 265 height 24
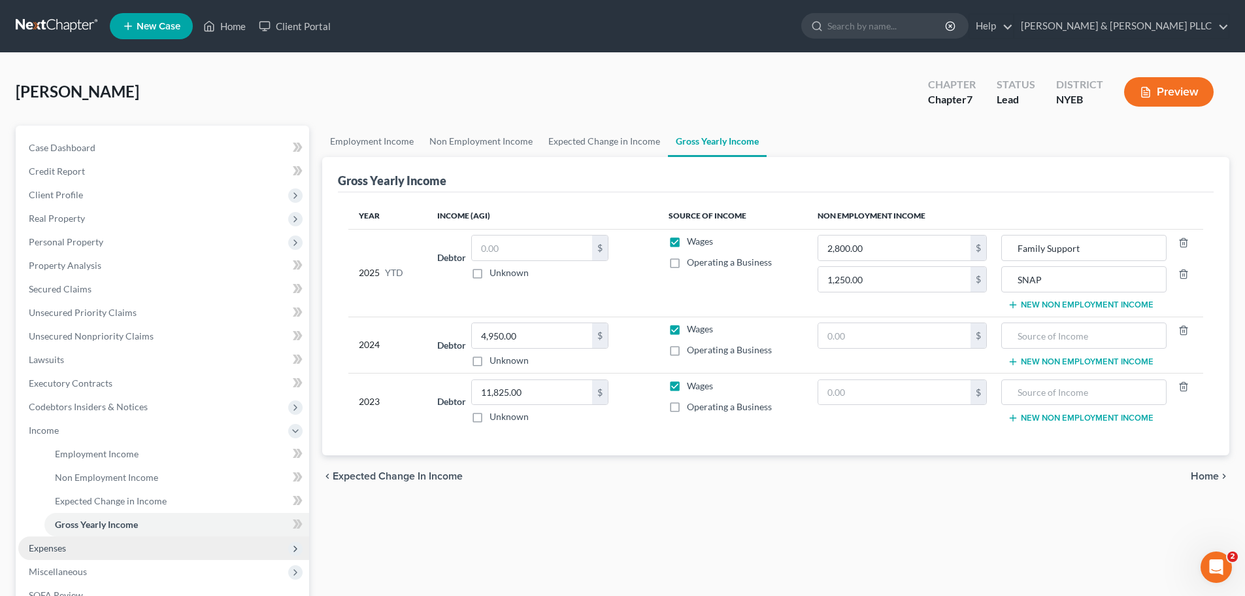
click at [143, 547] on span "Expenses" at bounding box center [163, 548] width 291 height 24
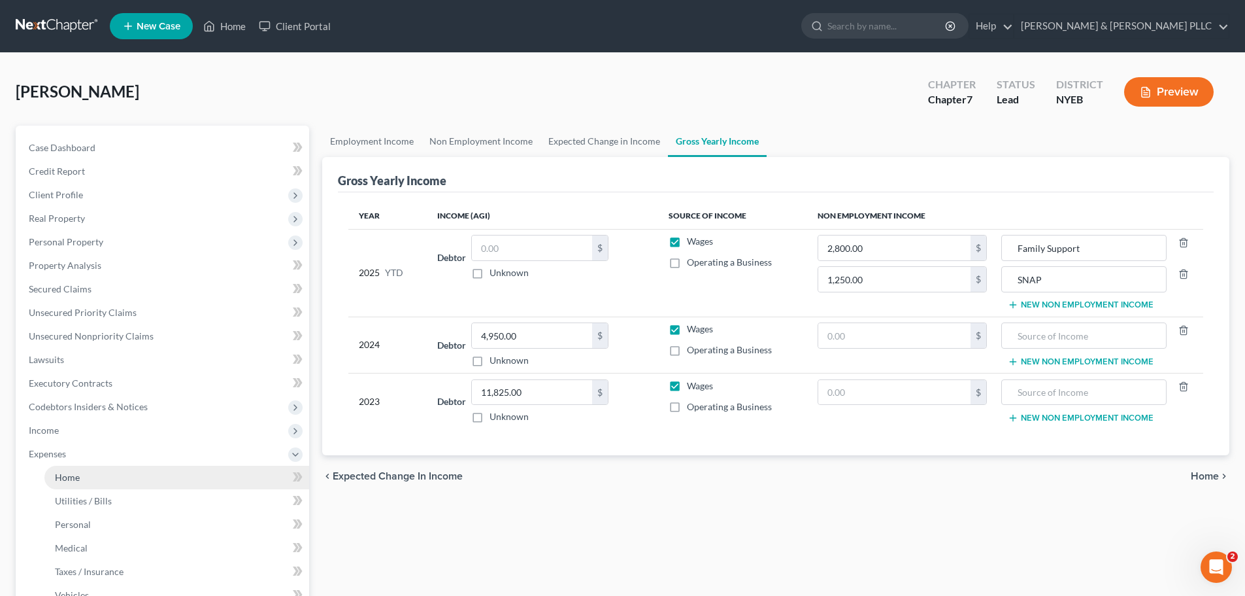
click at [116, 467] on link "Home" at bounding box center [176, 477] width 265 height 24
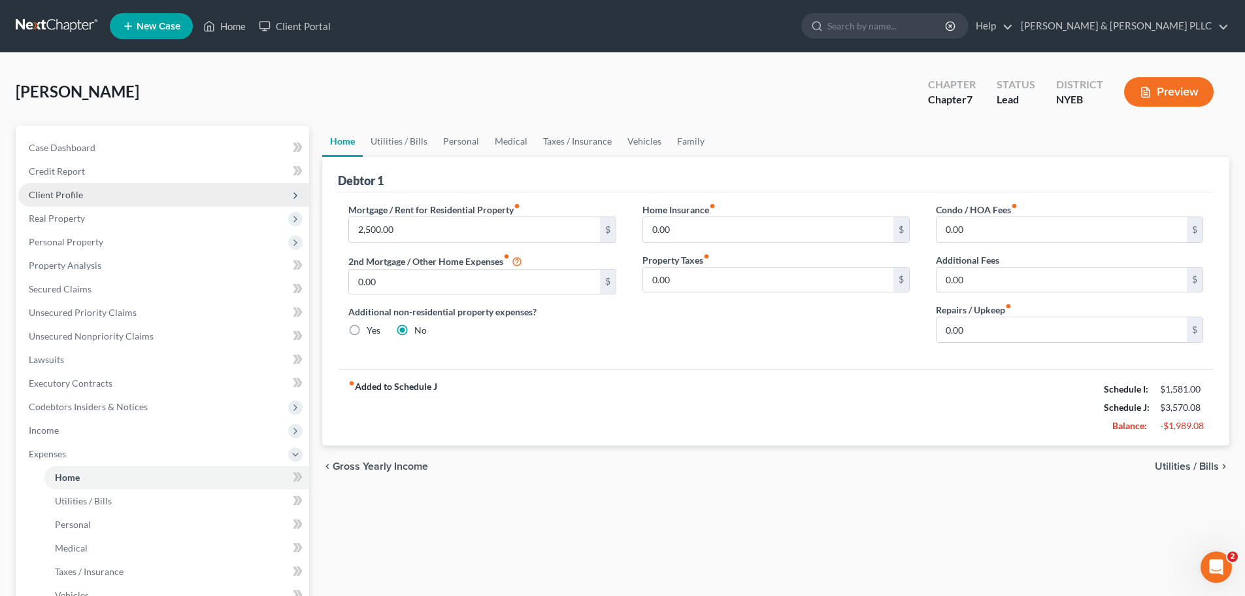
click at [152, 199] on span "Client Profile" at bounding box center [163, 195] width 291 height 24
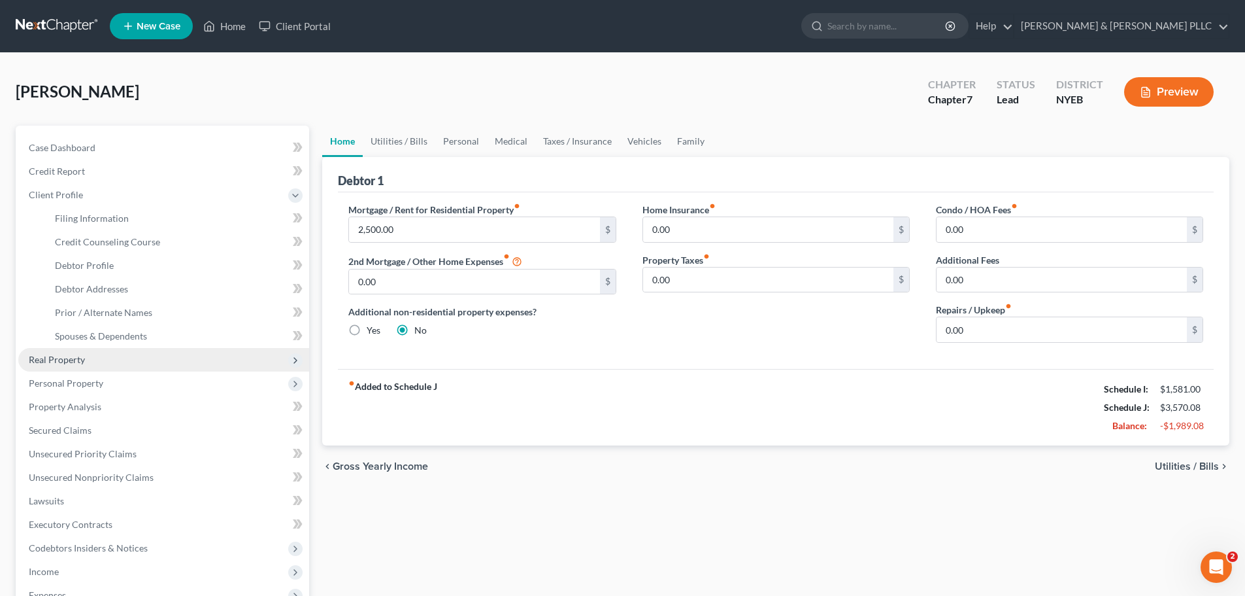
click at [109, 370] on span "Real Property" at bounding box center [163, 360] width 291 height 24
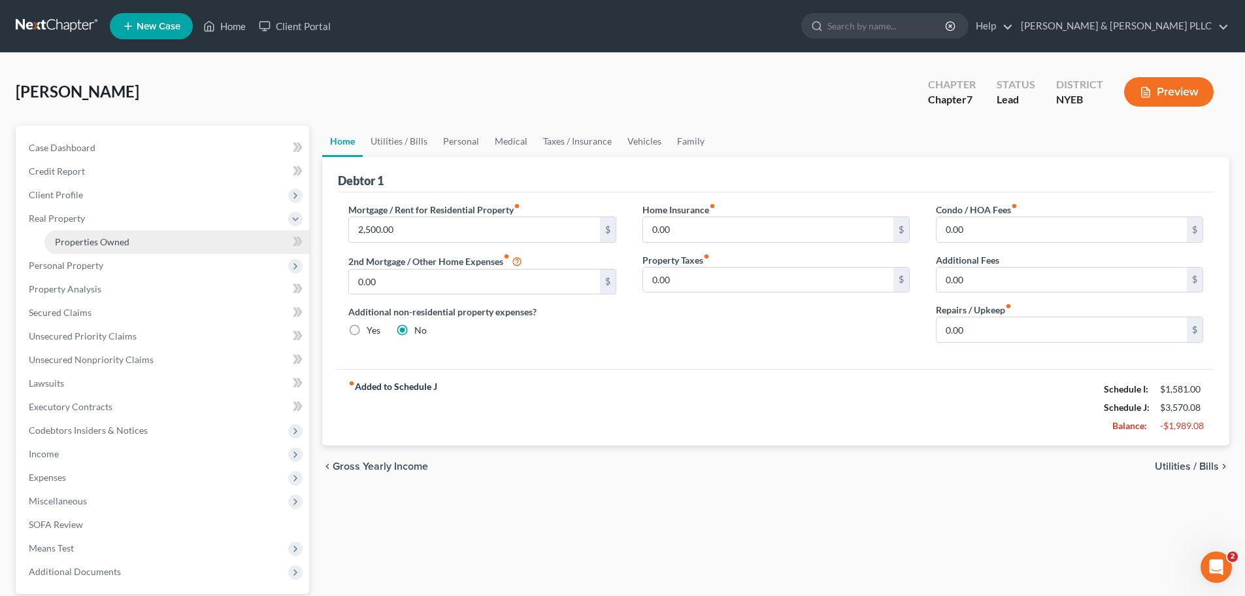
click at [156, 237] on link "Properties Owned" at bounding box center [176, 242] width 265 height 24
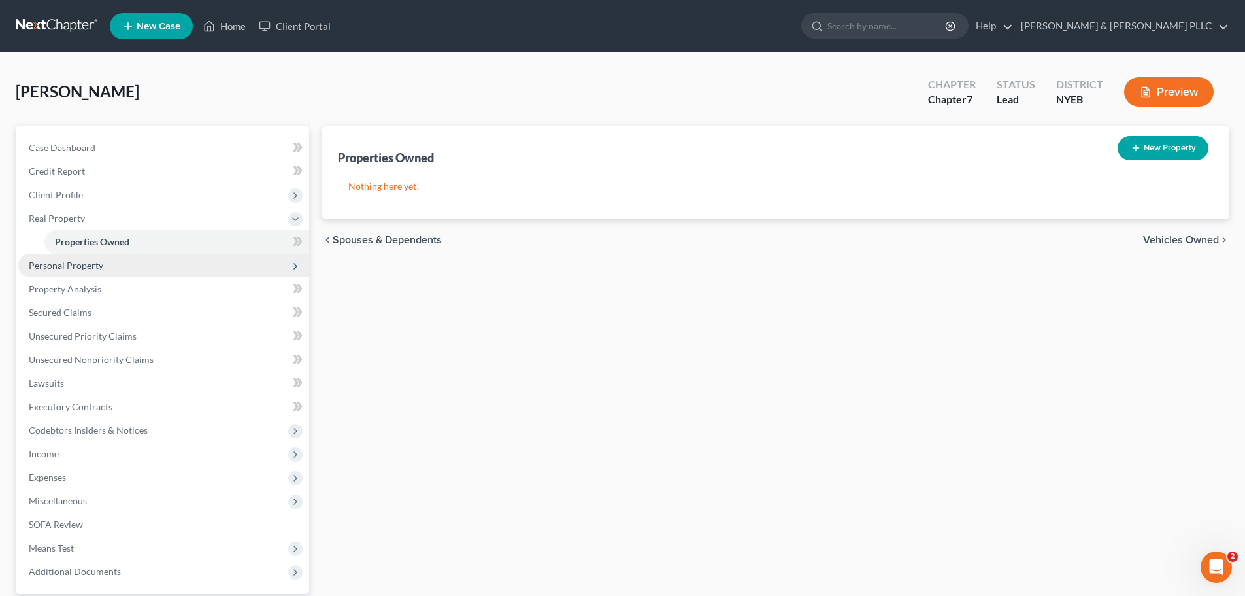
click at [186, 264] on span "Personal Property" at bounding box center [163, 266] width 291 height 24
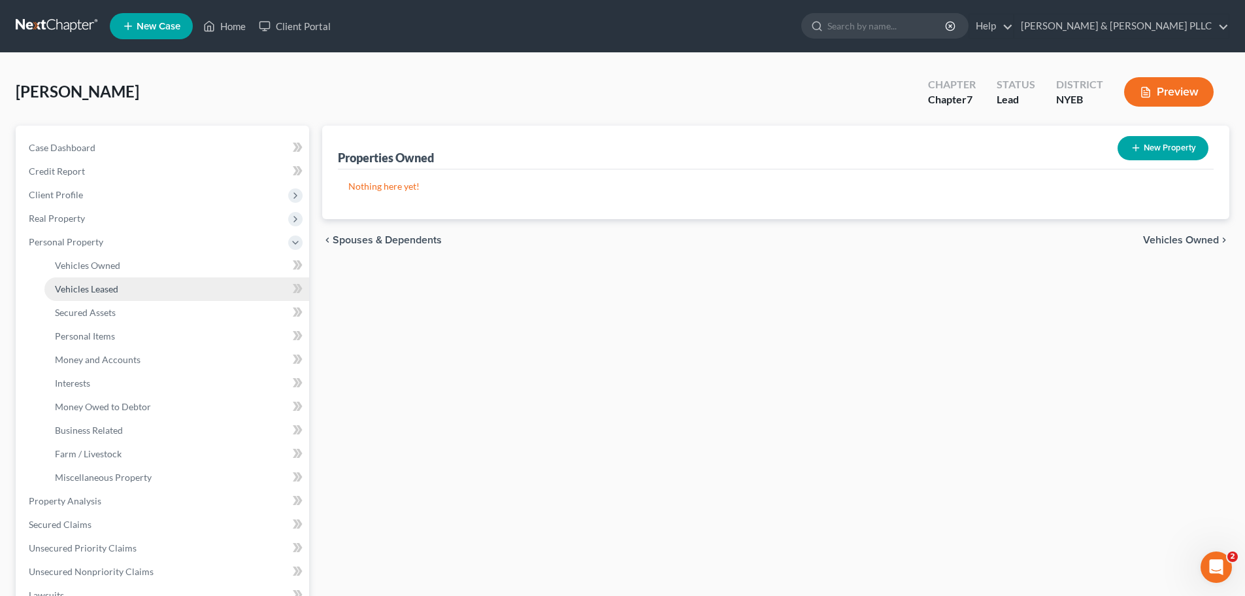
click at [180, 282] on link "Vehicles Leased" at bounding box center [176, 289] width 265 height 24
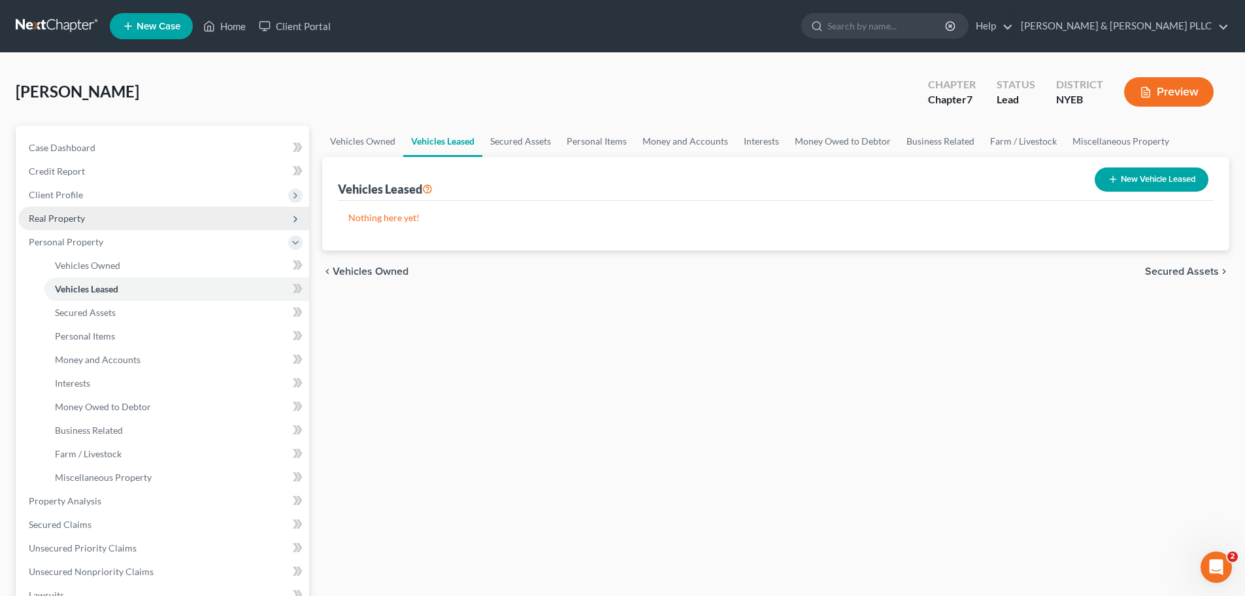
click at [154, 207] on span "Real Property" at bounding box center [163, 219] width 291 height 24
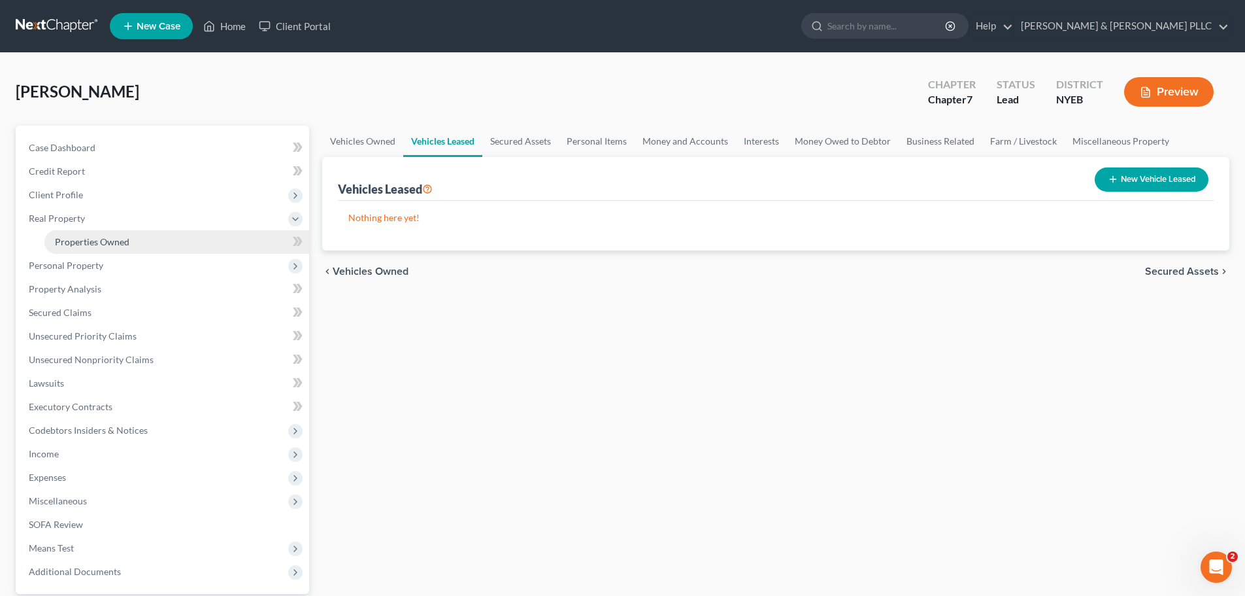
click at [143, 241] on link "Properties Owned" at bounding box center [176, 242] width 265 height 24
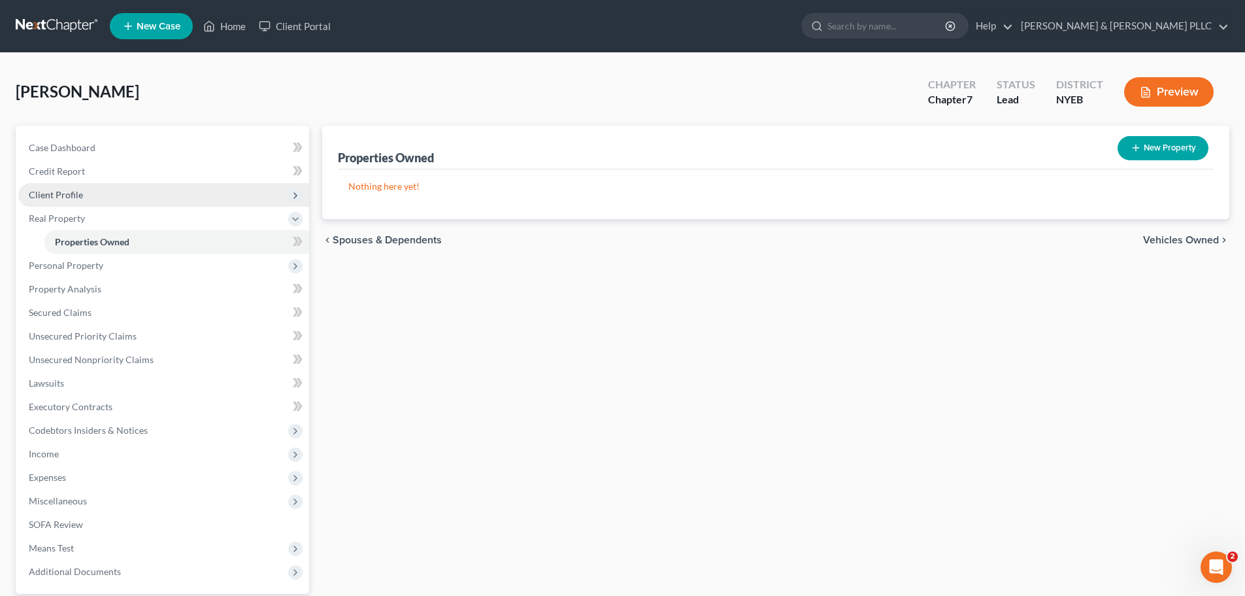
click at [155, 203] on span "Client Profile" at bounding box center [163, 195] width 291 height 24
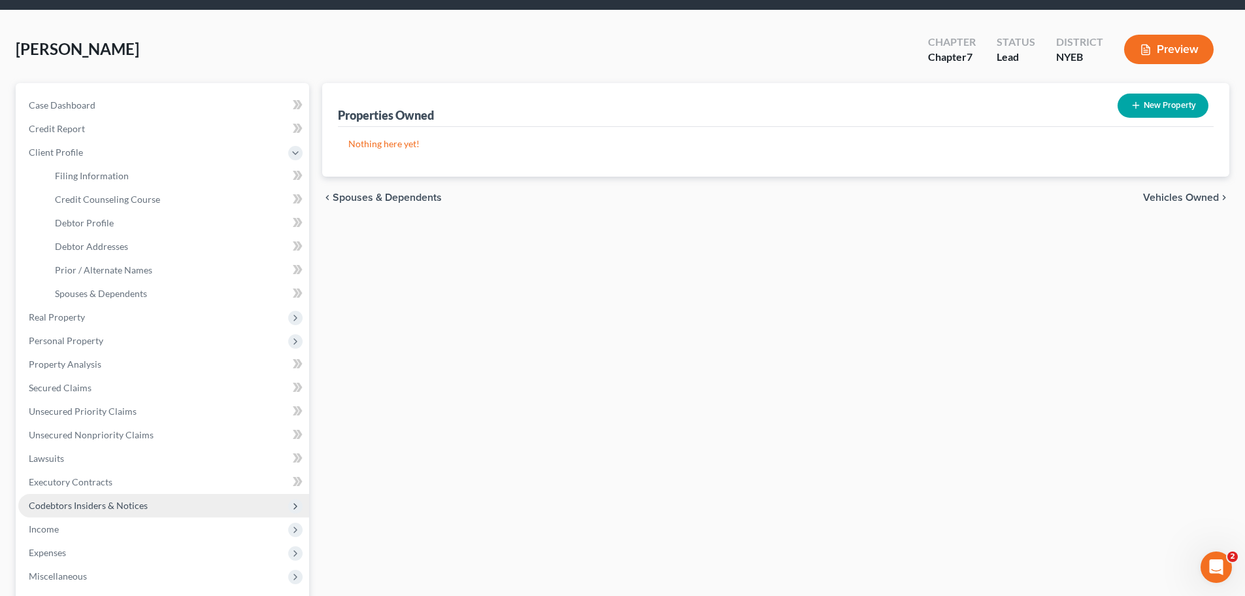
scroll to position [65, 0]
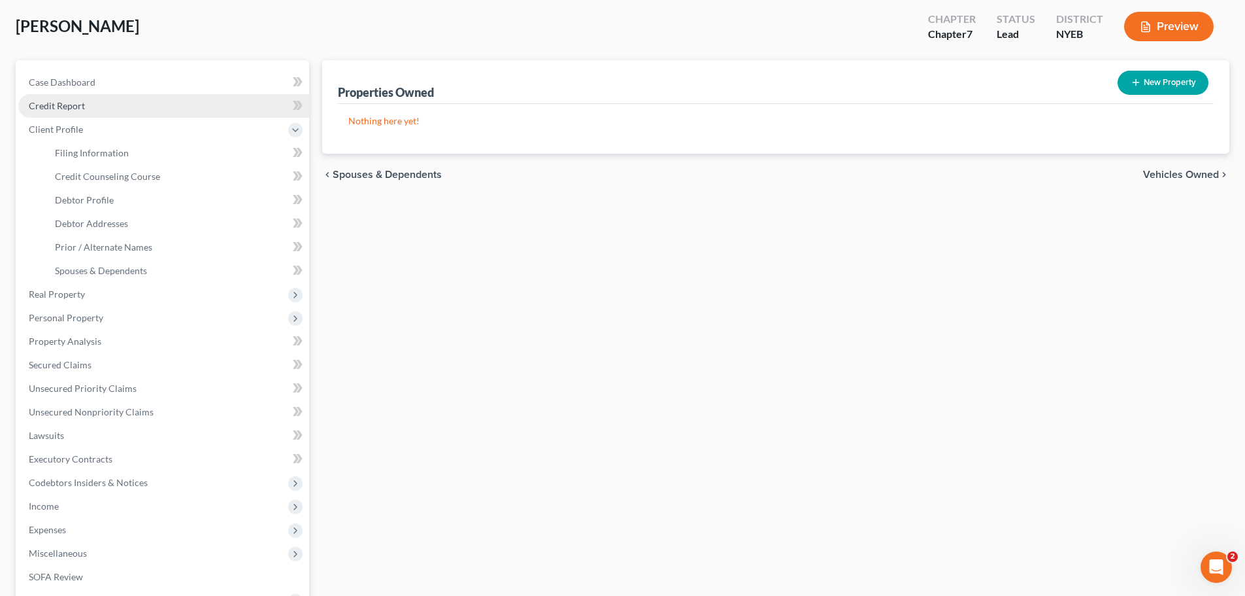
click at [207, 106] on link "Credit Report" at bounding box center [163, 106] width 291 height 24
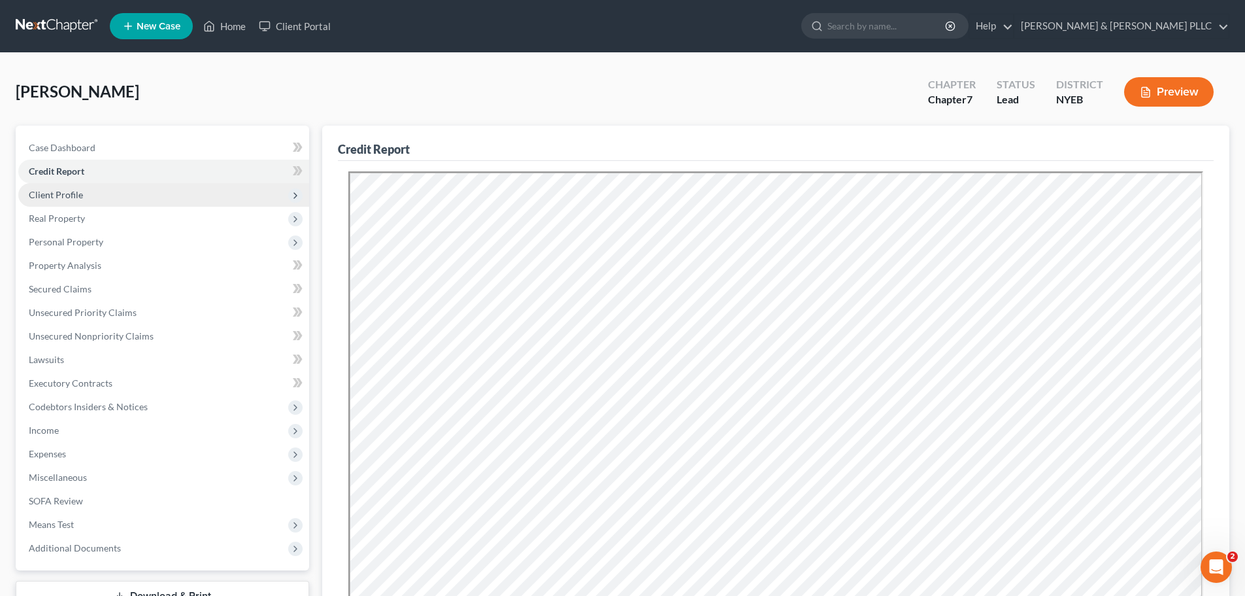
click at [224, 197] on span "Client Profile" at bounding box center [163, 195] width 291 height 24
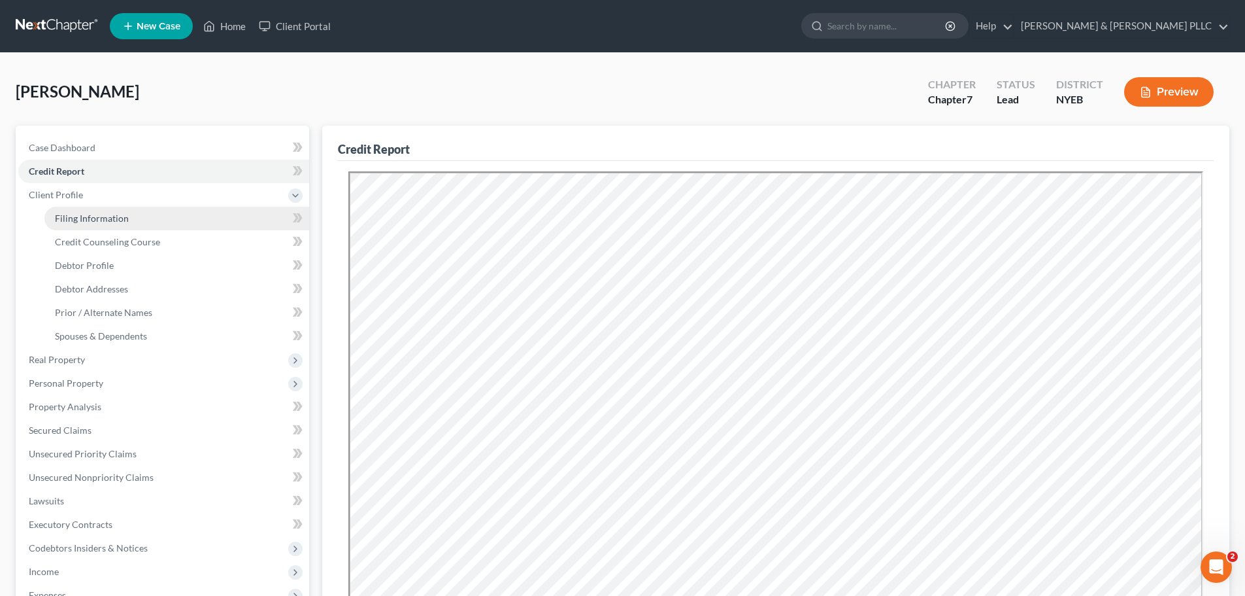
click at [220, 221] on link "Filing Information" at bounding box center [176, 219] width 265 height 24
select select "1"
select select "0"
select select "53"
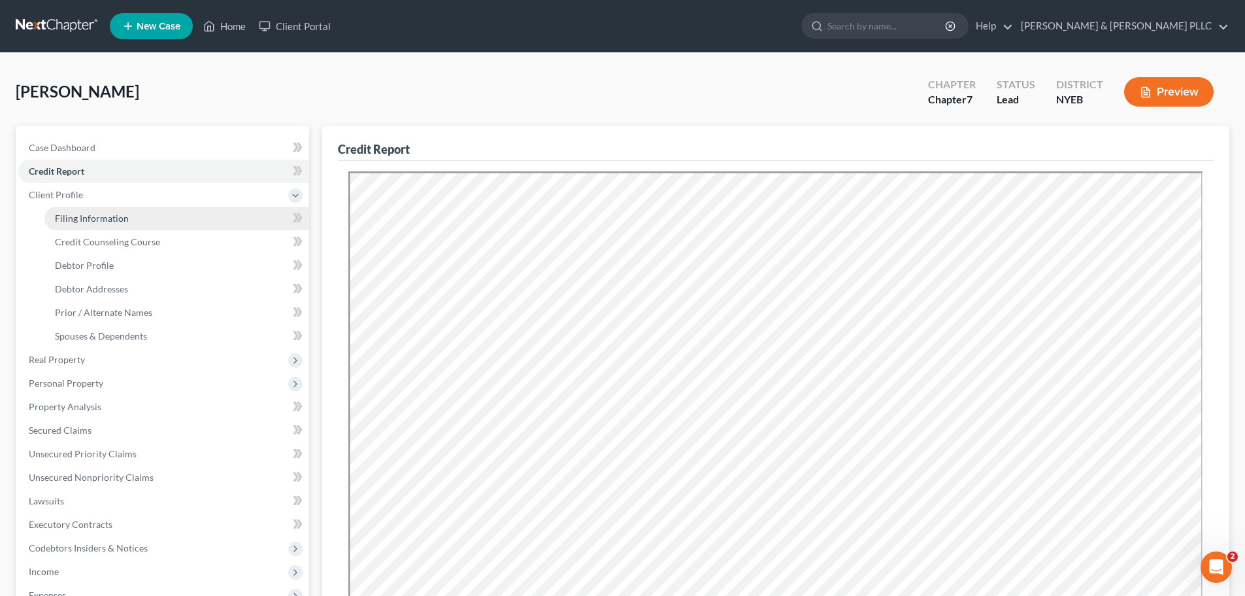
select select "0"
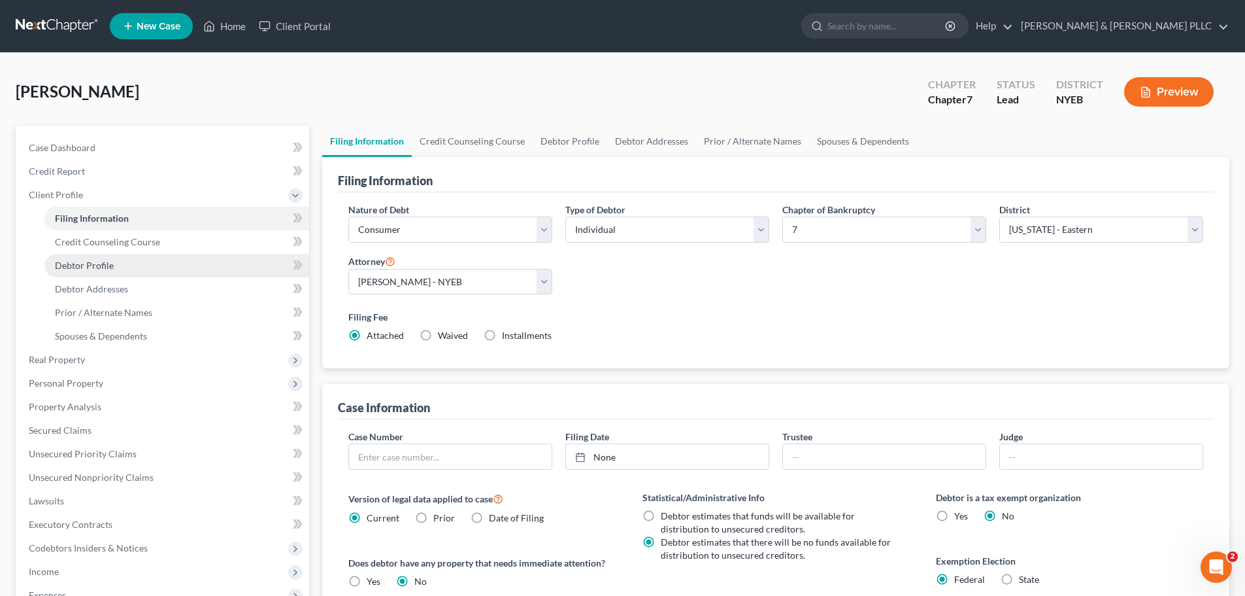
click at [222, 254] on link "Debtor Profile" at bounding box center [176, 266] width 265 height 24
select select "0"
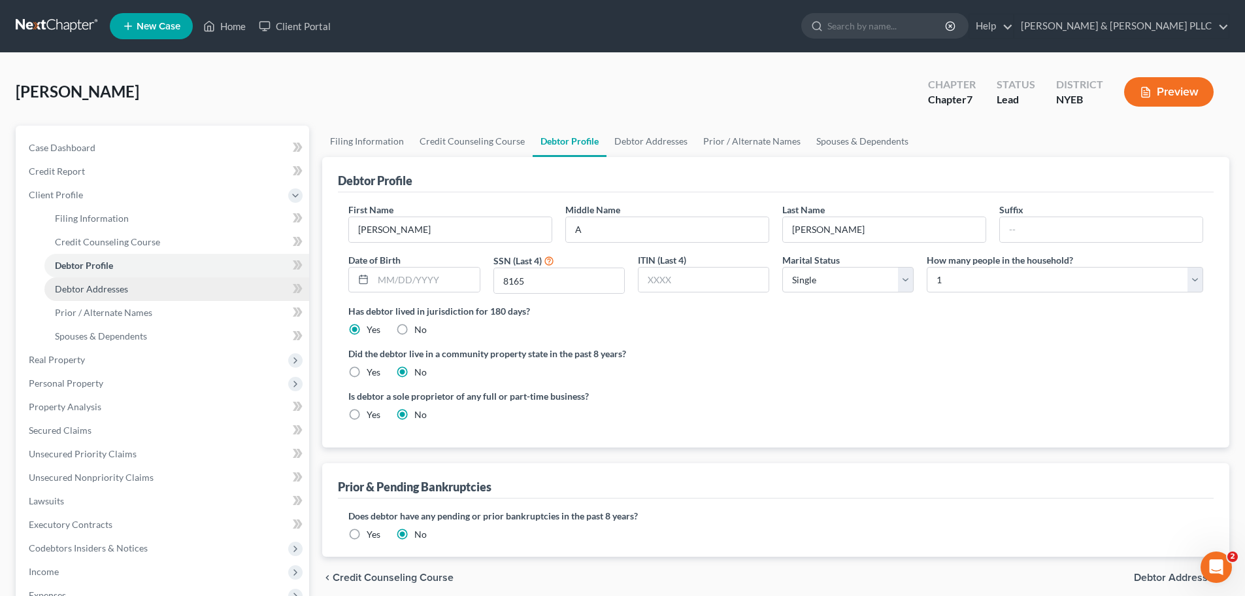
click at [218, 286] on link "Debtor Addresses" at bounding box center [176, 289] width 265 height 24
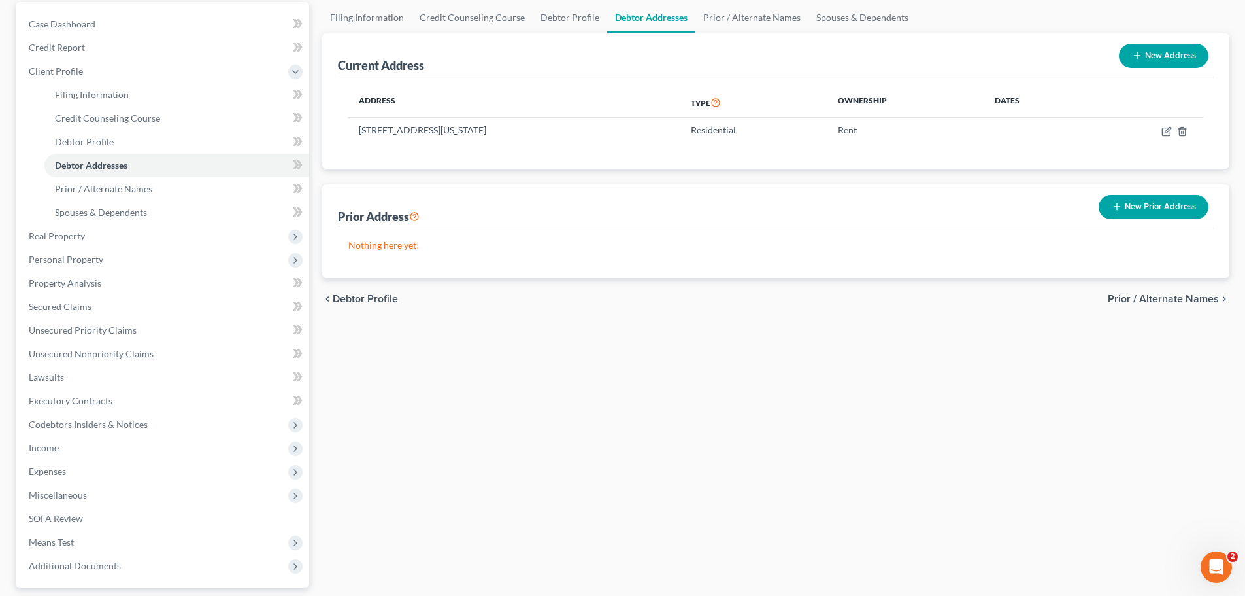
scroll to position [131, 0]
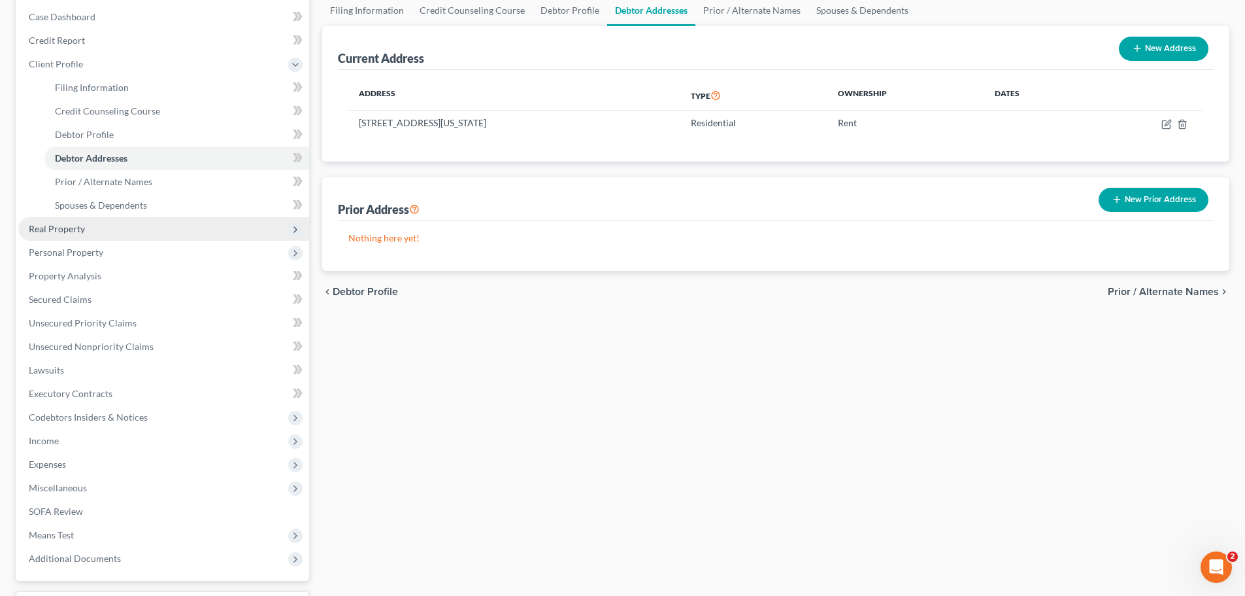
click at [235, 224] on span "Real Property" at bounding box center [163, 229] width 291 height 24
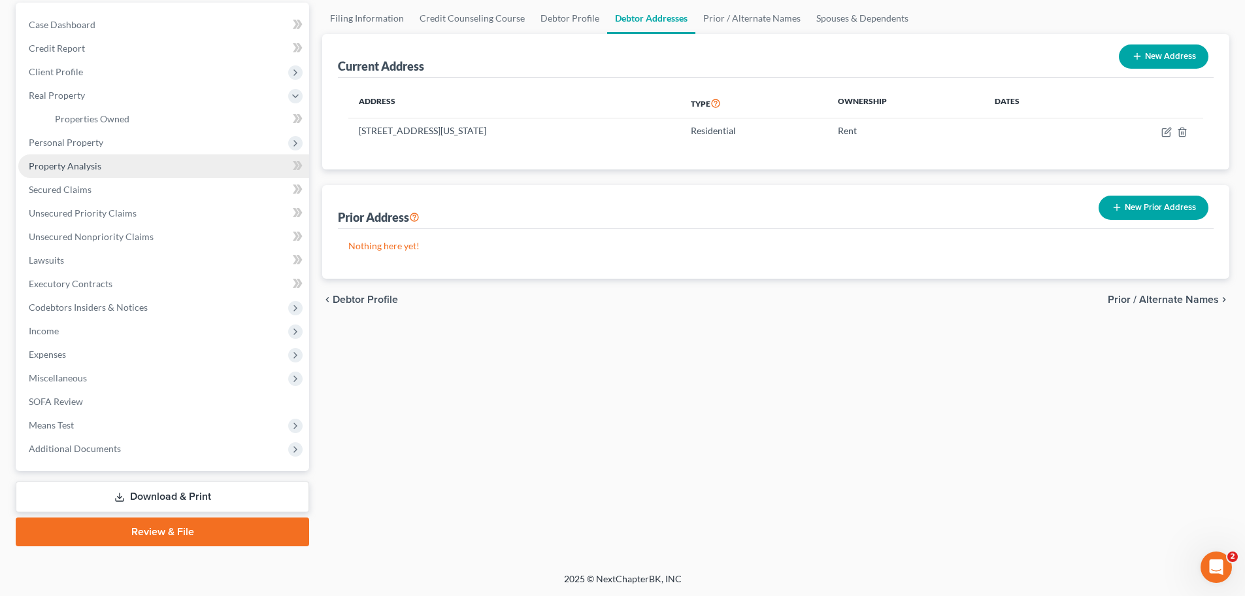
click at [219, 156] on link "Property Analysis" at bounding box center [163, 166] width 291 height 24
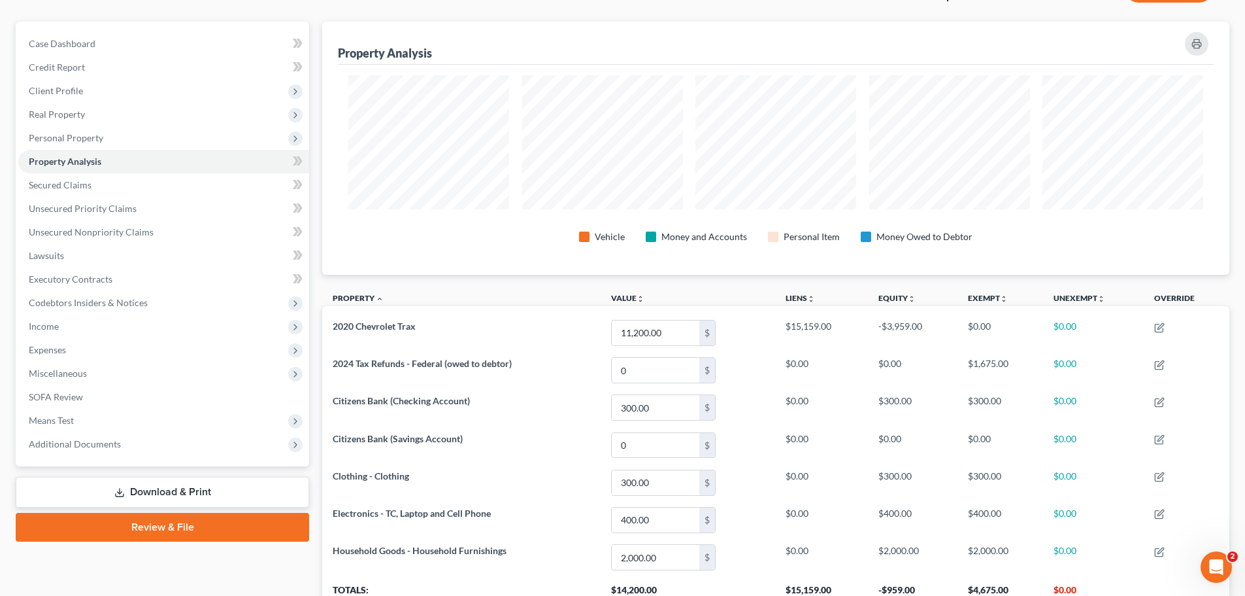
scroll to position [196, 0]
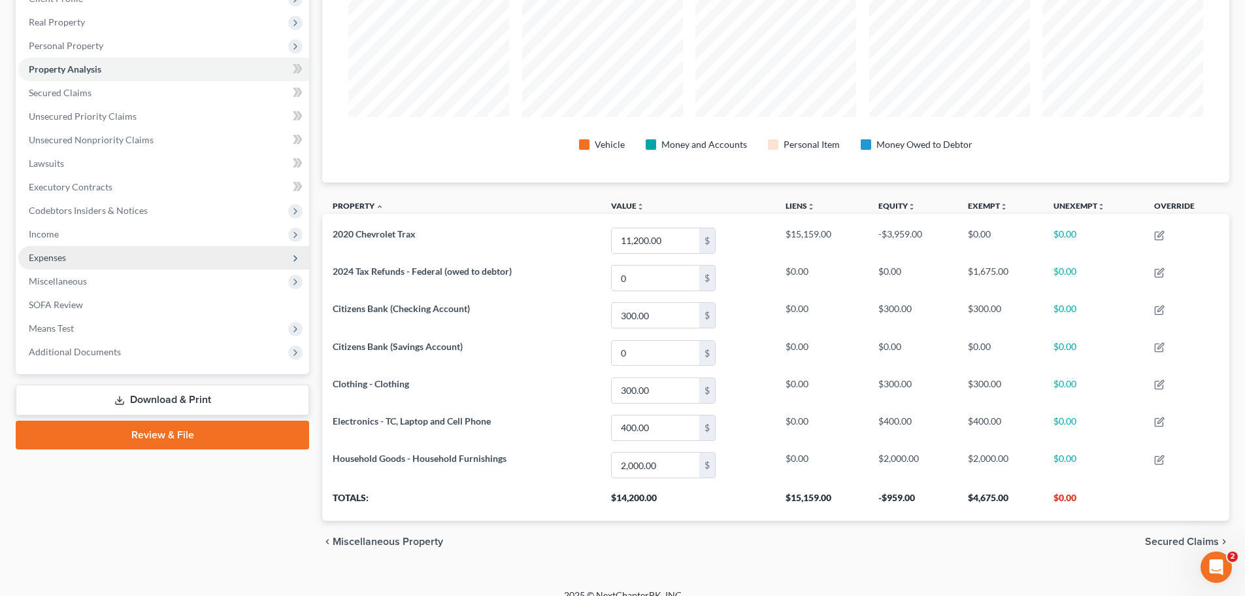
click at [158, 256] on span "Expenses" at bounding box center [163, 258] width 291 height 24
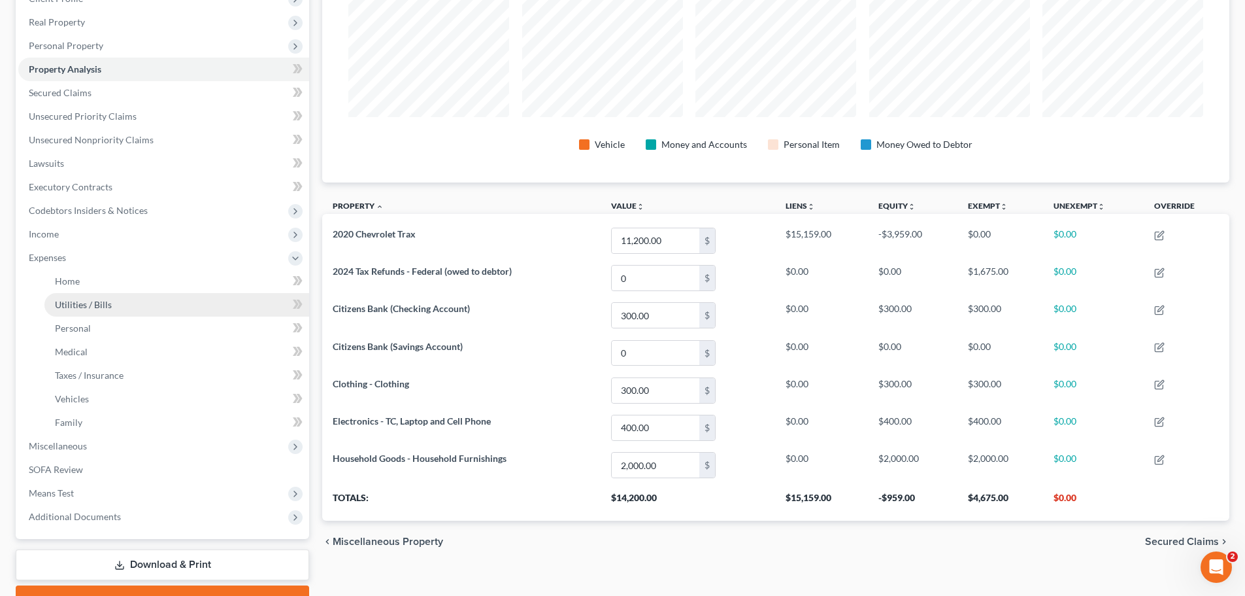
click at [133, 307] on link "Utilities / Bills" at bounding box center [176, 305] width 265 height 24
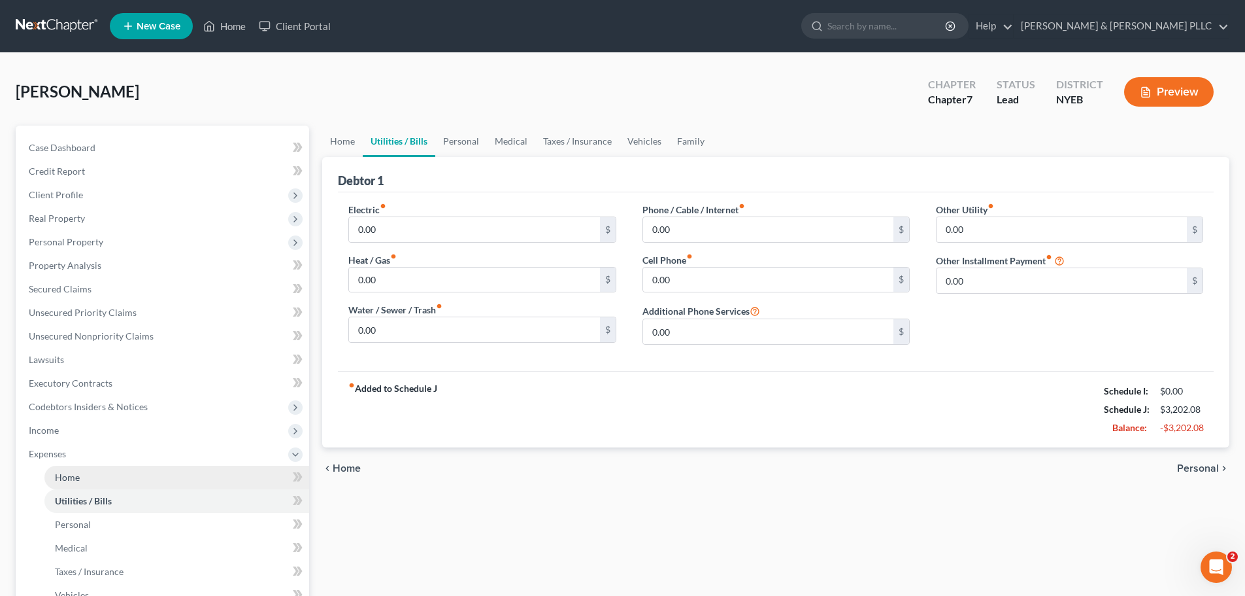
scroll to position [65, 0]
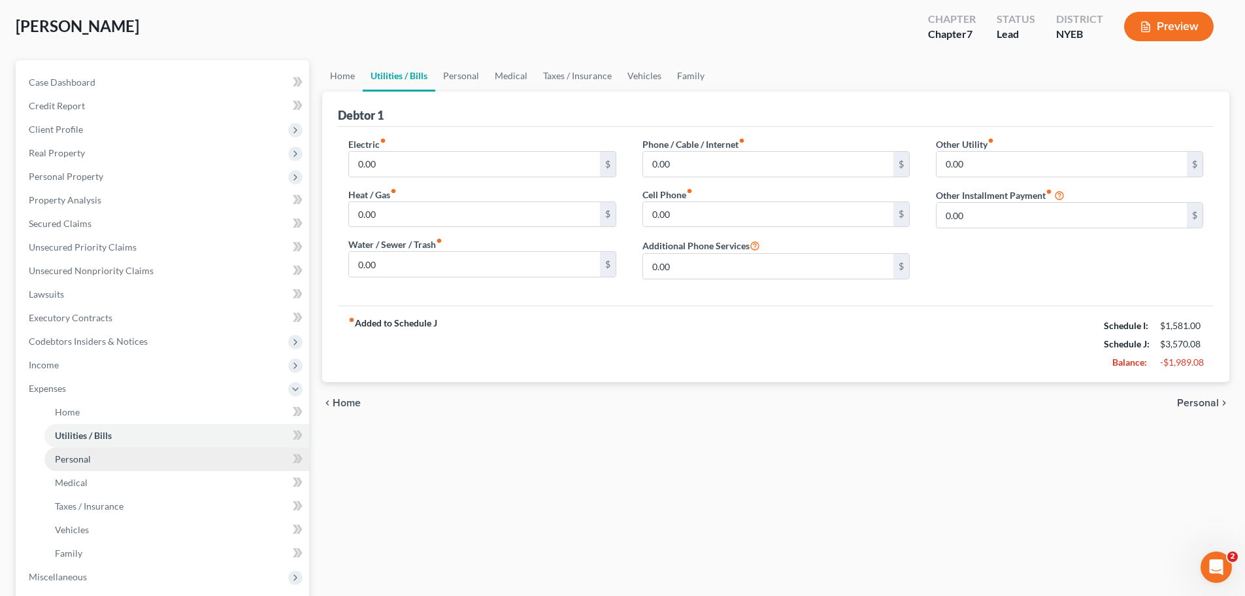
click at [86, 456] on span "Personal" at bounding box center [73, 458] width 36 height 11
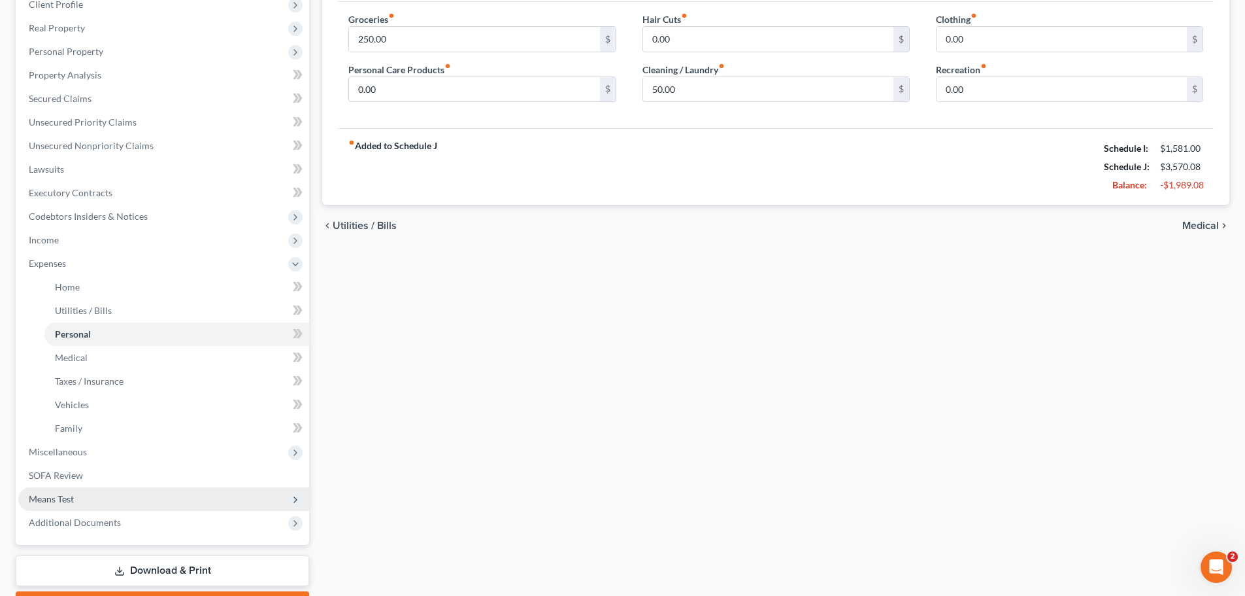
scroll to position [196, 0]
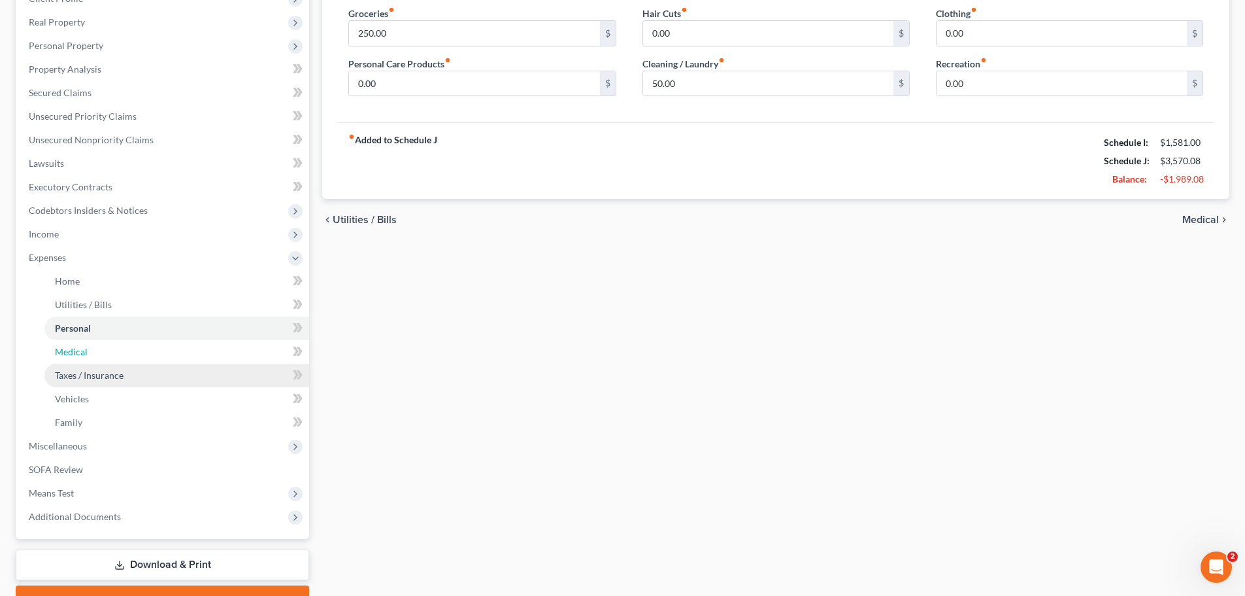
click at [167, 344] on link "Medical" at bounding box center [176, 352] width 265 height 24
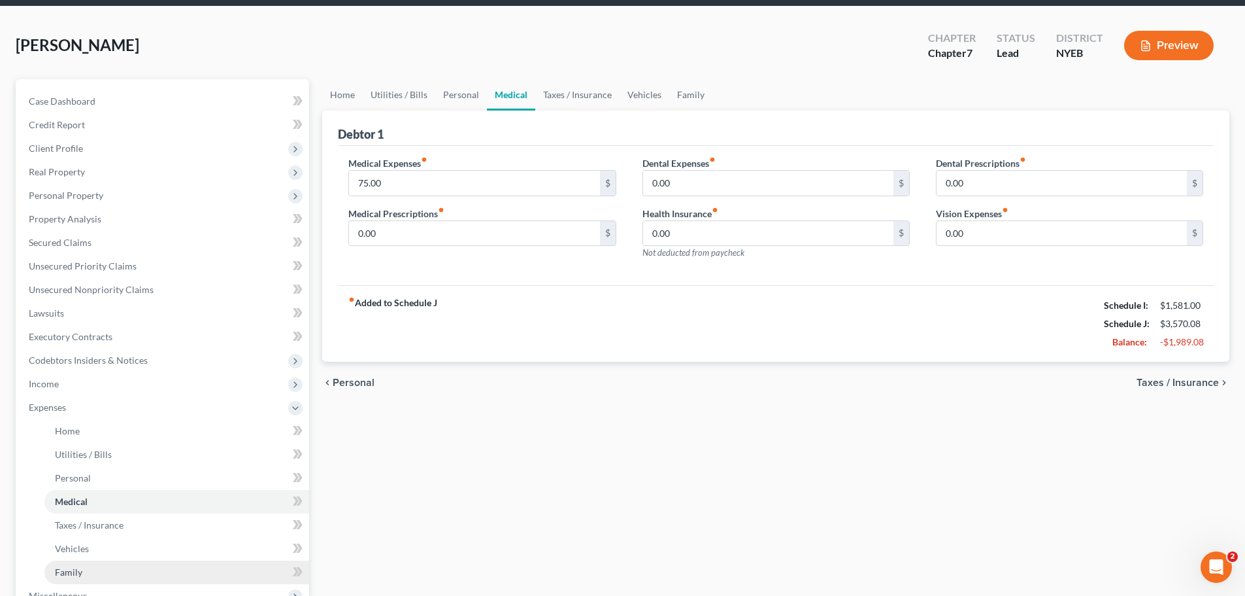
scroll to position [131, 0]
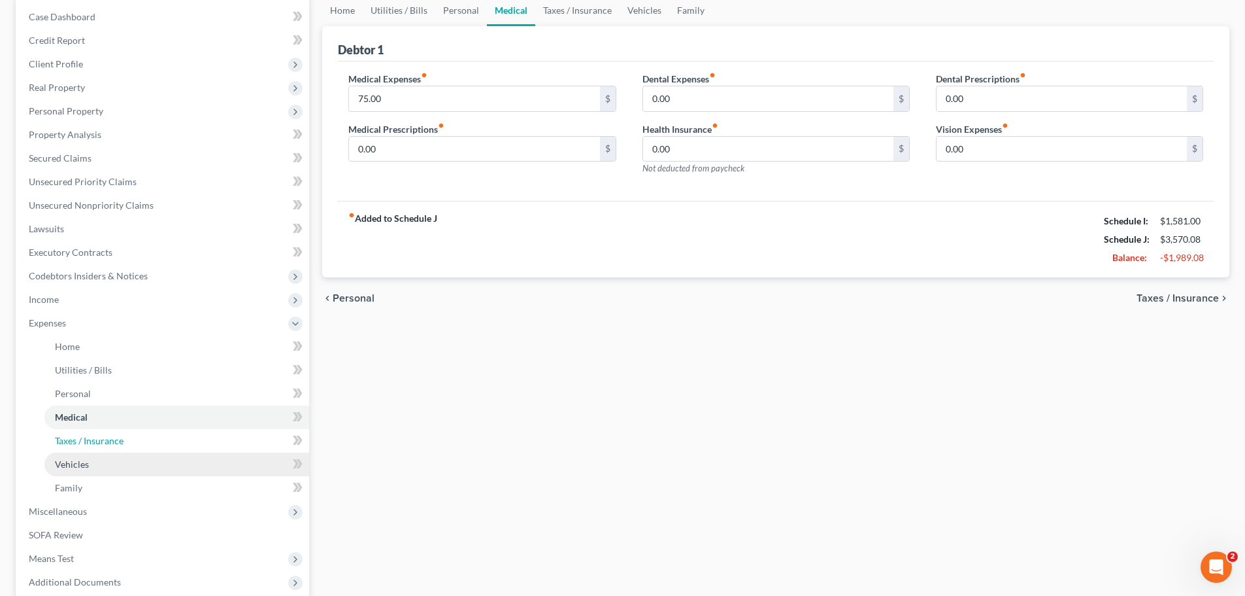
drag, startPoint x: 175, startPoint y: 450, endPoint x: 158, endPoint y: 471, distance: 27.4
click at [173, 450] on link "Taxes / Insurance" at bounding box center [176, 441] width 265 height 24
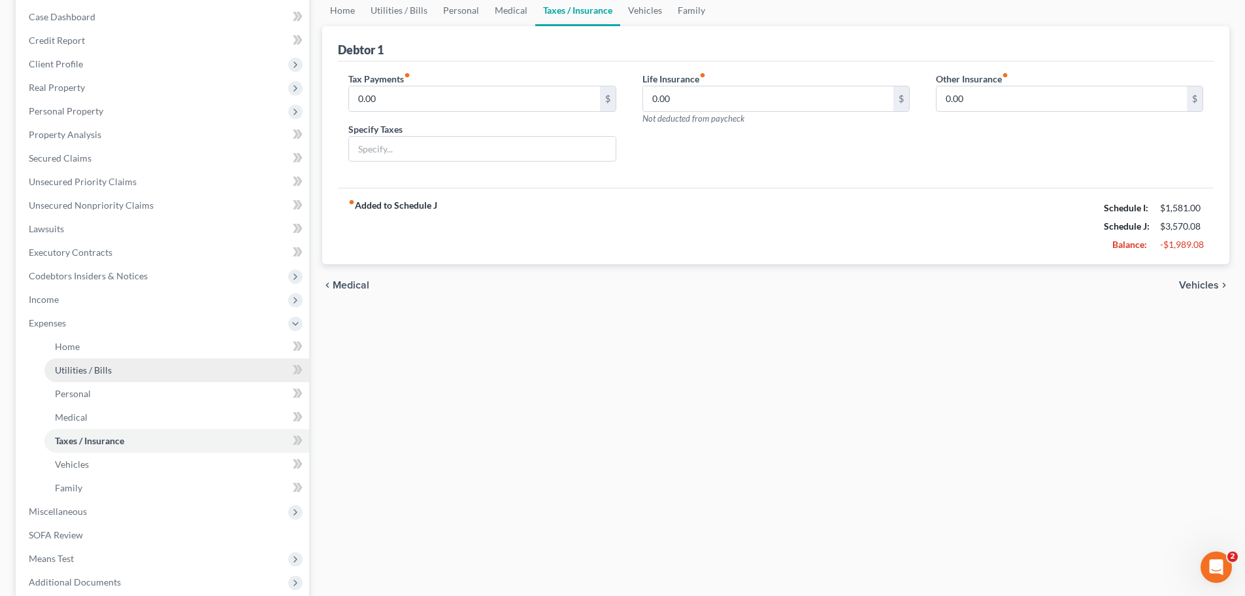
scroll to position [18, 0]
click at [137, 471] on link "Vehicles" at bounding box center [176, 464] width 265 height 24
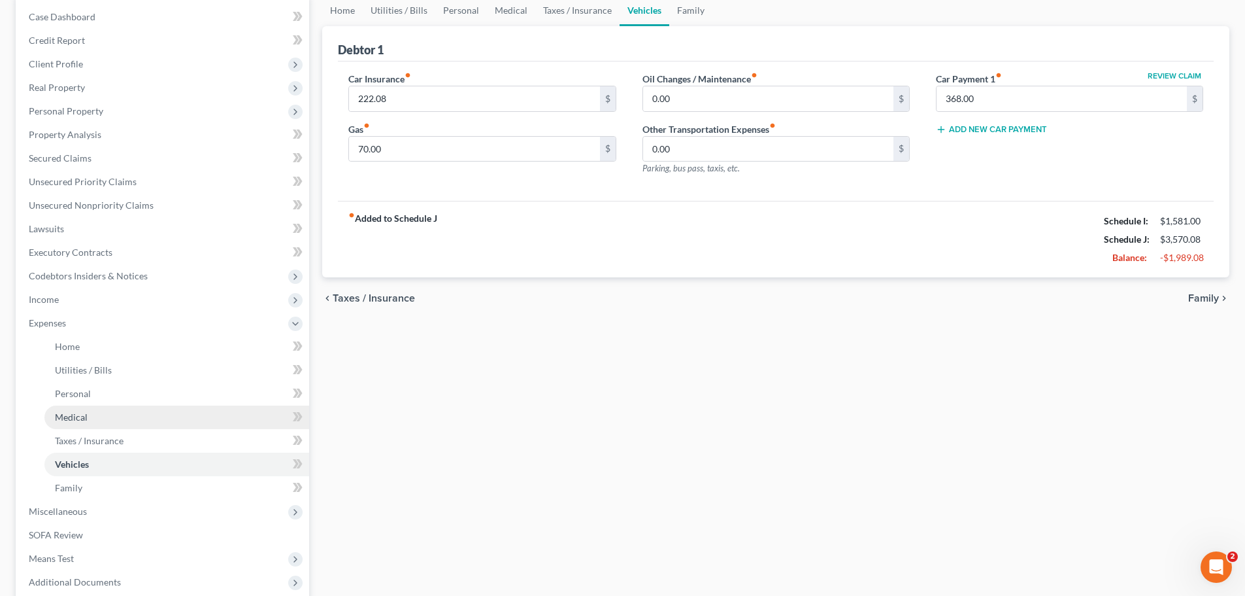
click at [137, 474] on link "Vehicles" at bounding box center [176, 464] width 265 height 24
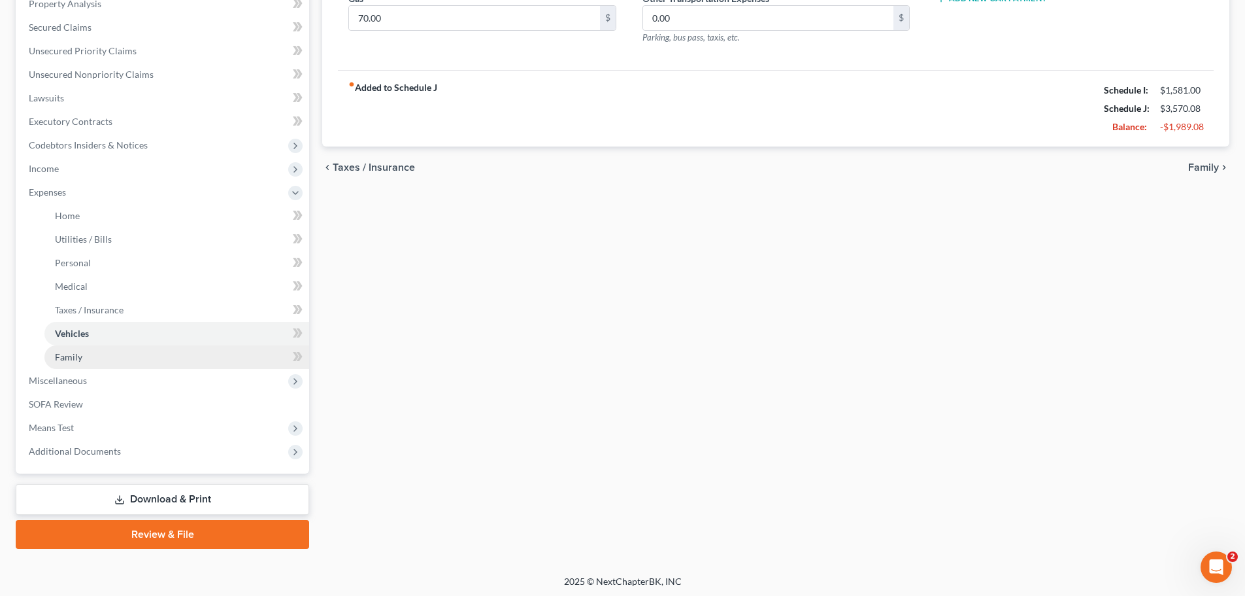
click at [184, 345] on link "Family" at bounding box center [176, 357] width 265 height 24
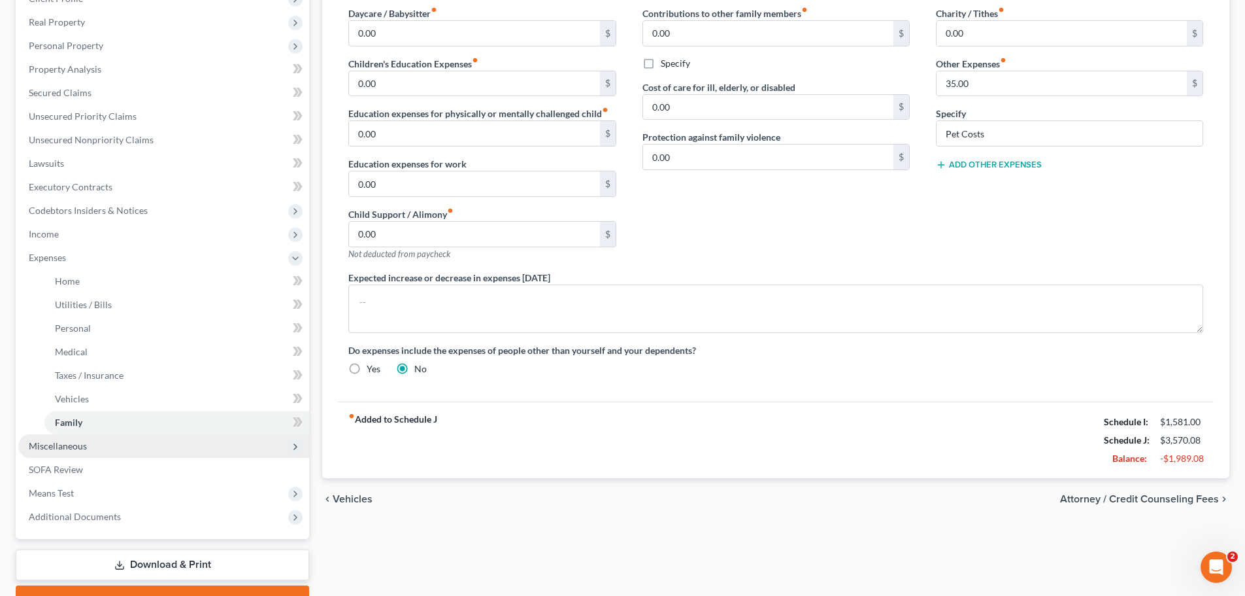
click at [233, 447] on span "Miscellaneous" at bounding box center [163, 446] width 291 height 24
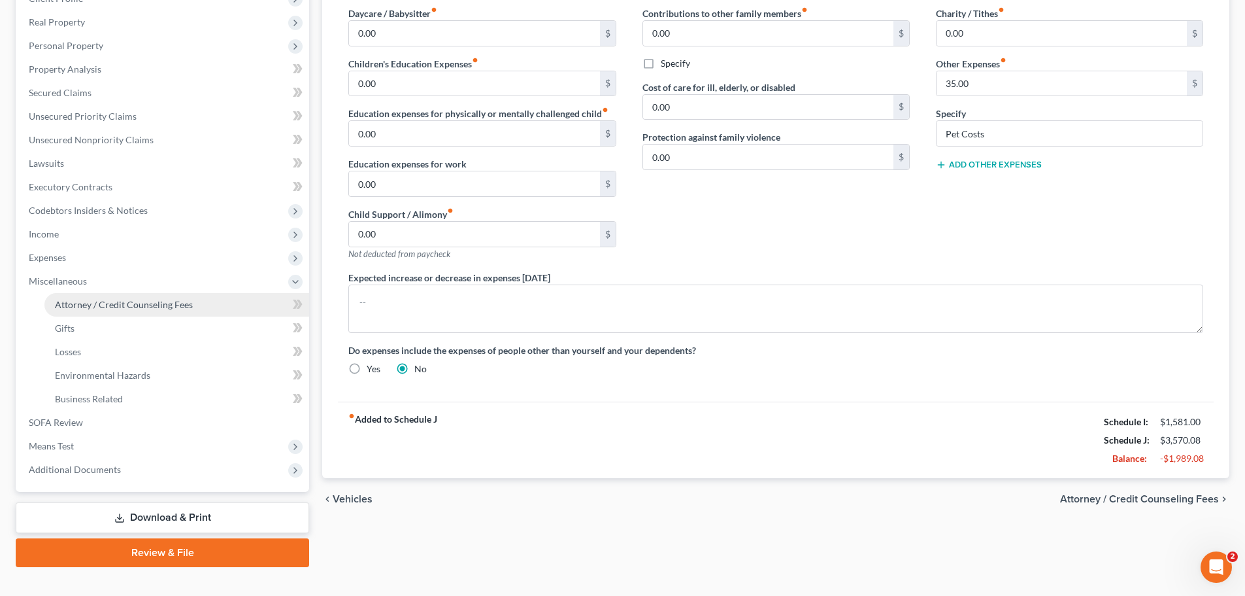
click at [239, 306] on link "Attorney / Credit Counseling Fees" at bounding box center [176, 305] width 265 height 24
select select "0"
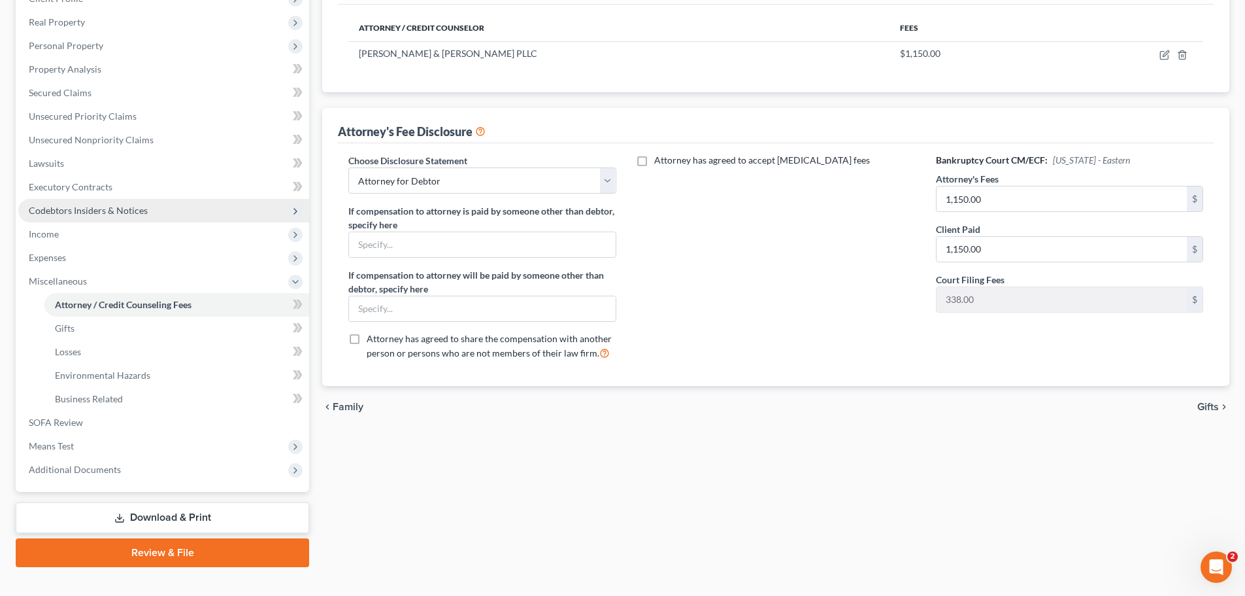
click at [76, 219] on span "Codebtors Insiders & Notices" at bounding box center [163, 211] width 291 height 24
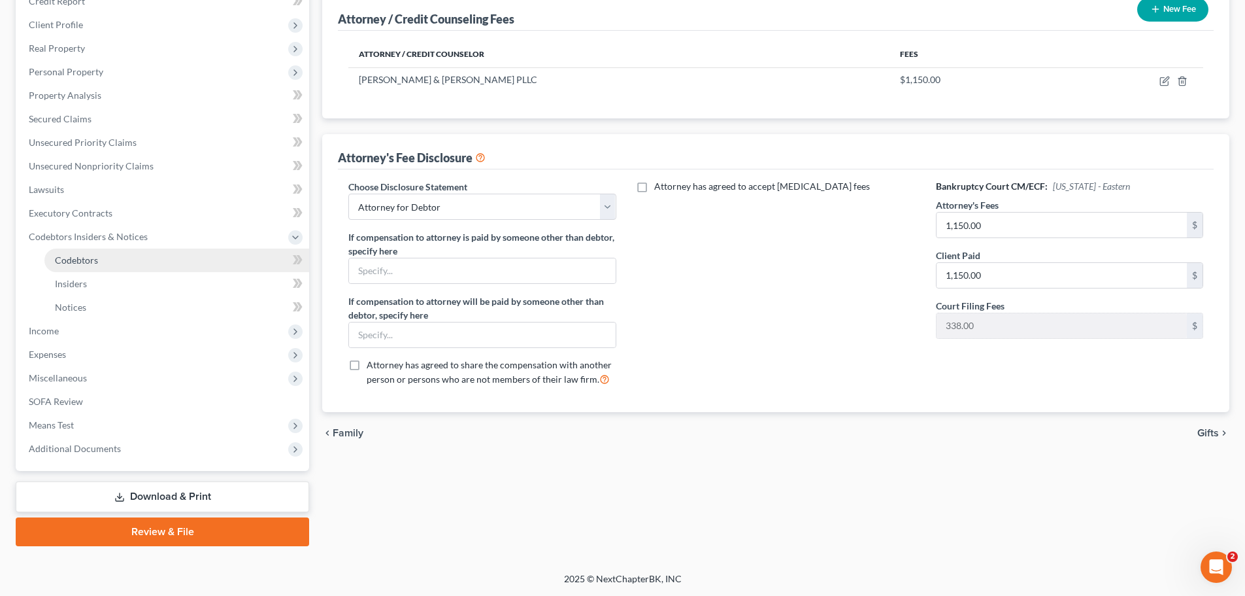
click at [76, 254] on span "Codebtors" at bounding box center [76, 259] width 43 height 11
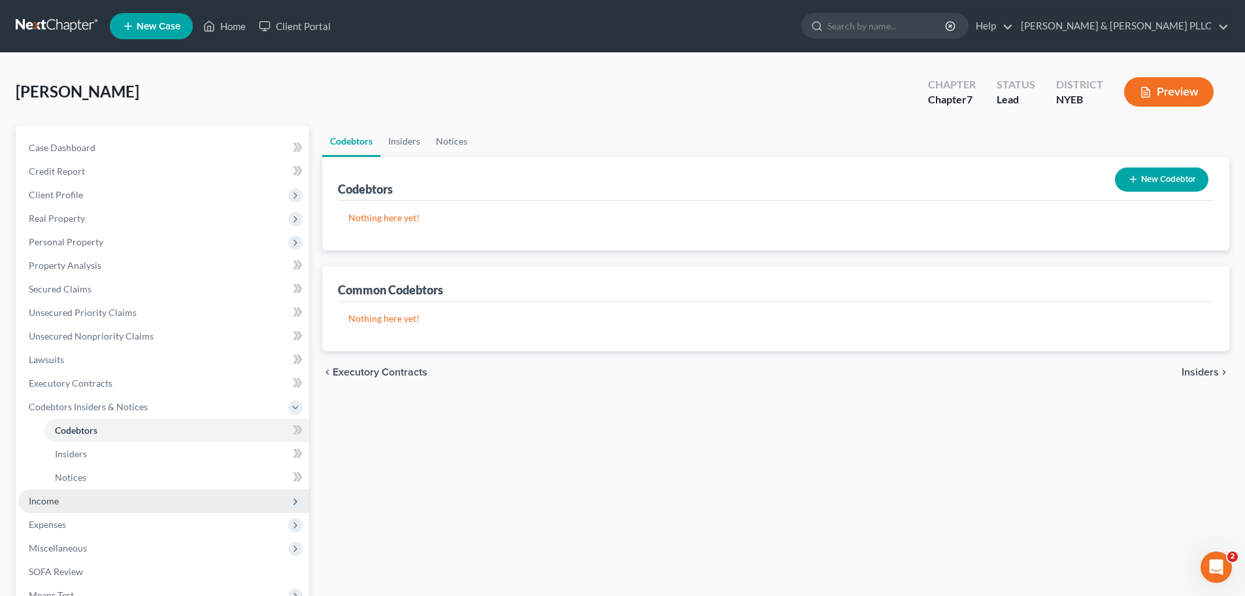
drag, startPoint x: 84, startPoint y: 511, endPoint x: 100, endPoint y: 506, distance: 17.2
click at [84, 511] on span "Income" at bounding box center [163, 501] width 291 height 24
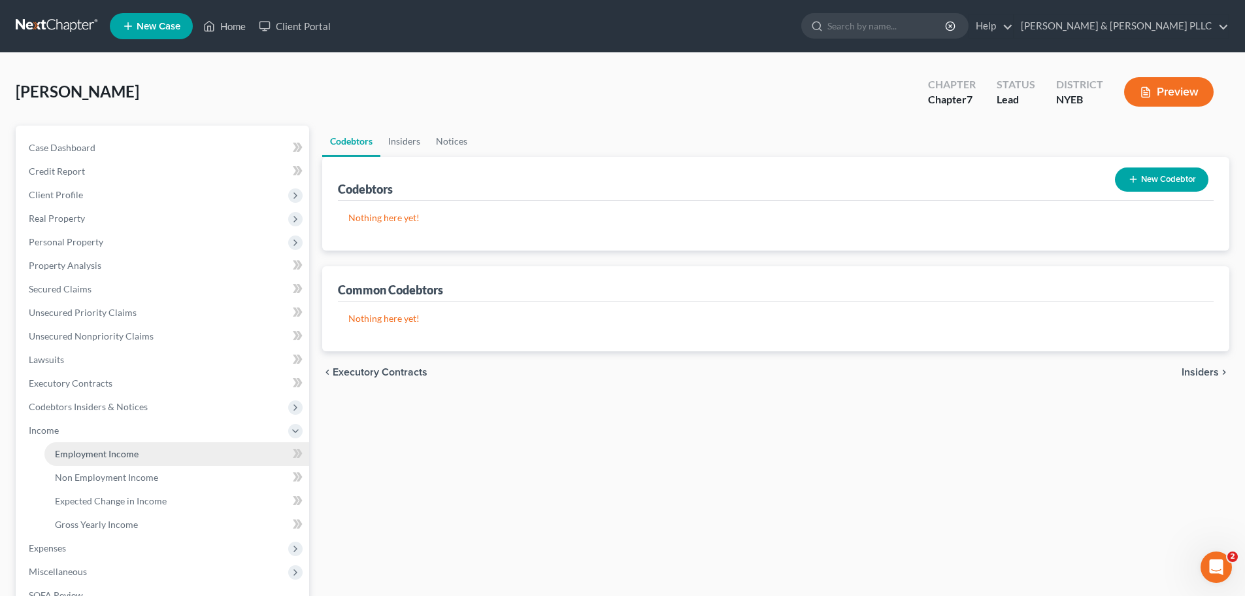
click at [228, 455] on link "Employment Income" at bounding box center [176, 454] width 265 height 24
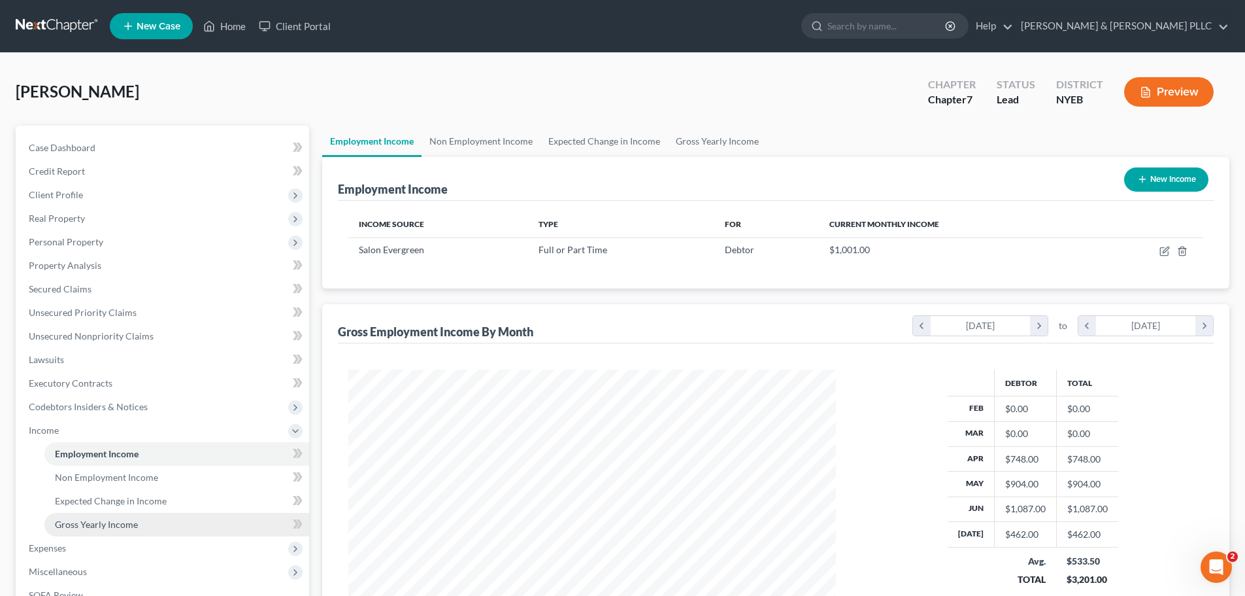
click at [232, 524] on link "Gross Yearly Income" at bounding box center [176, 524] width 265 height 24
